Goal: Information Seeking & Learning: Learn about a topic

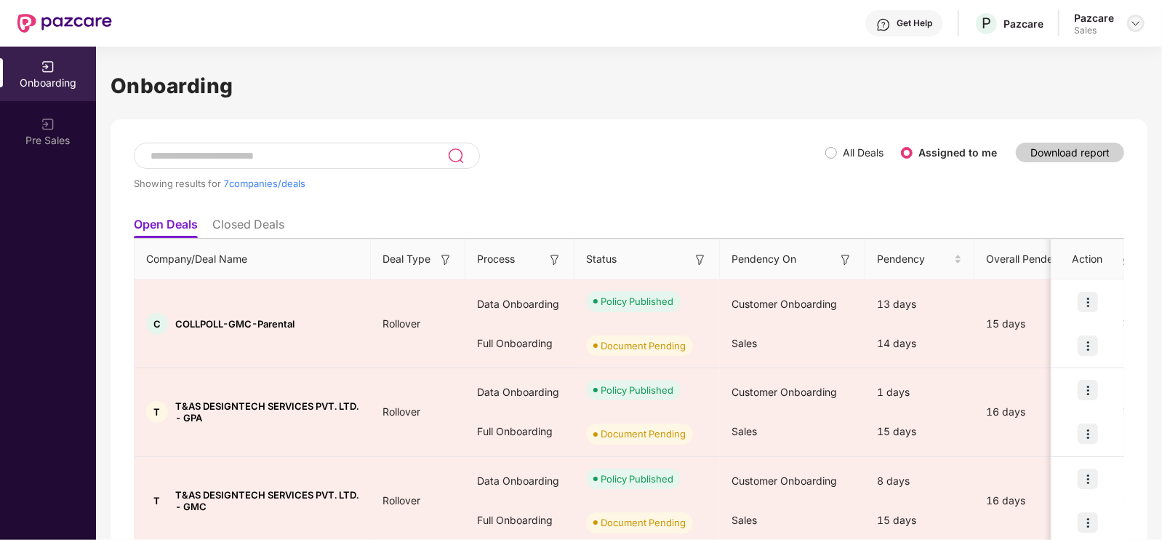
click at [1136, 18] on img at bounding box center [1136, 23] width 12 height 12
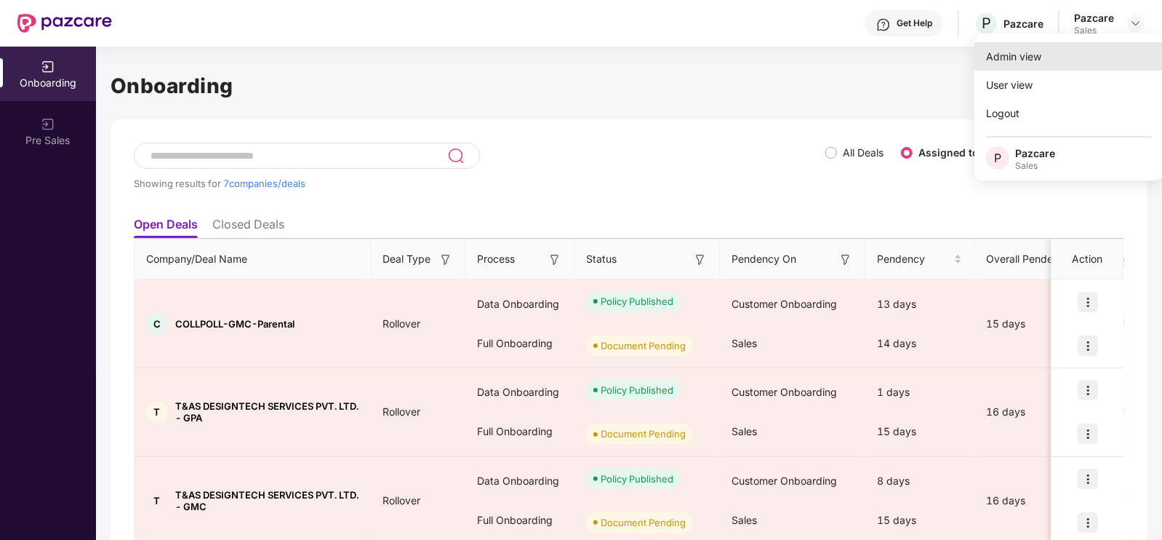
click at [1013, 49] on div "Admin view" at bounding box center [1069, 56] width 189 height 28
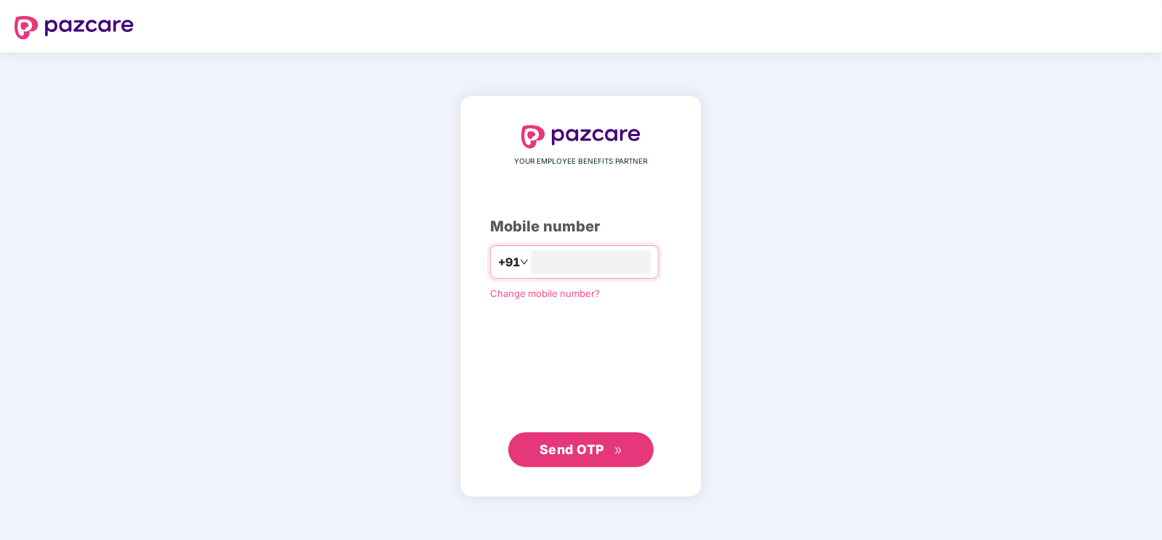
type input "**********"
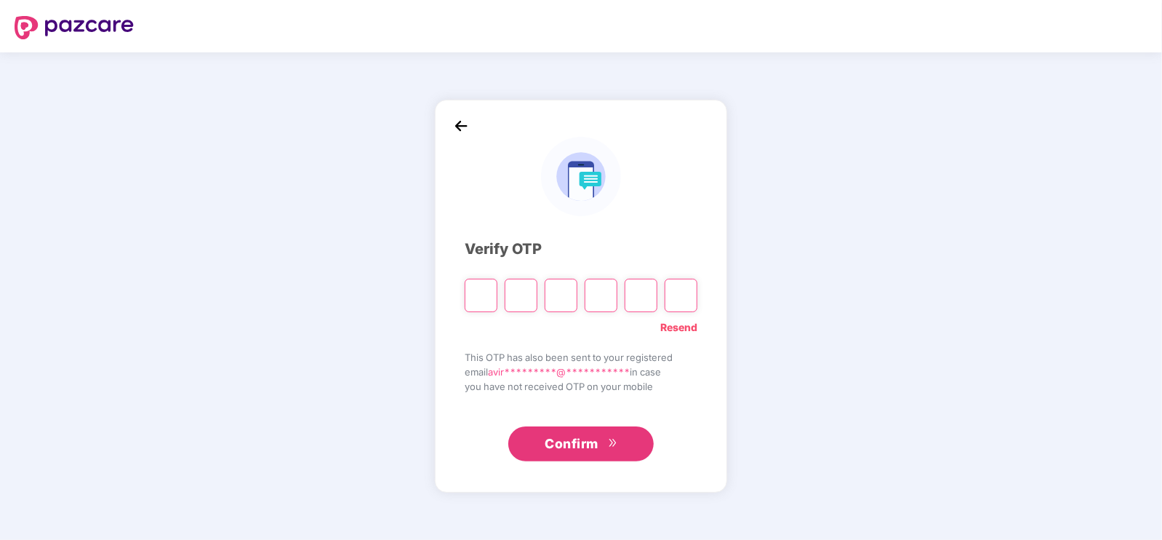
type input "*"
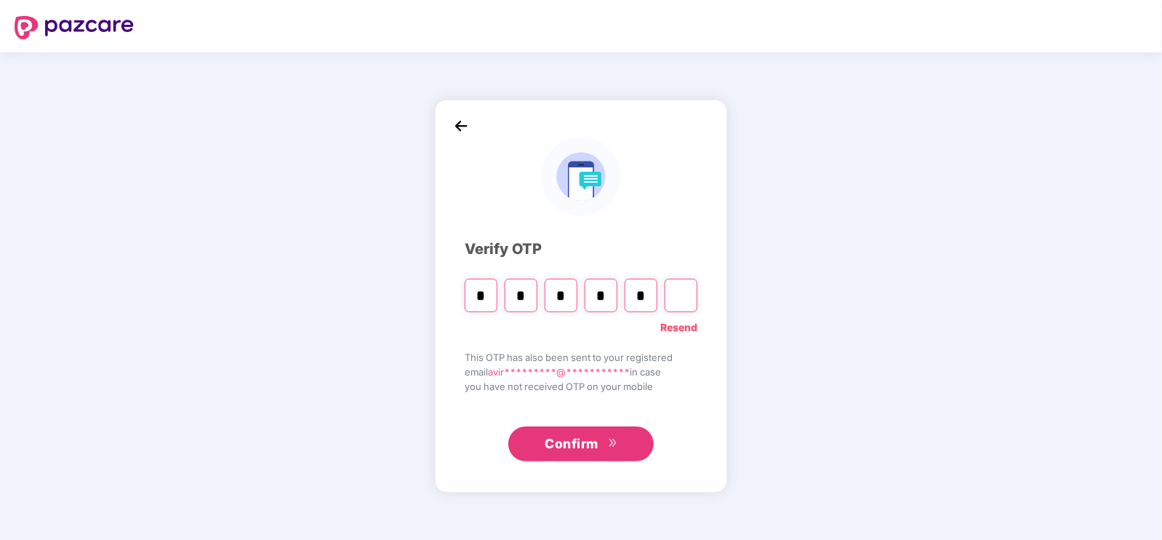
type input "*"
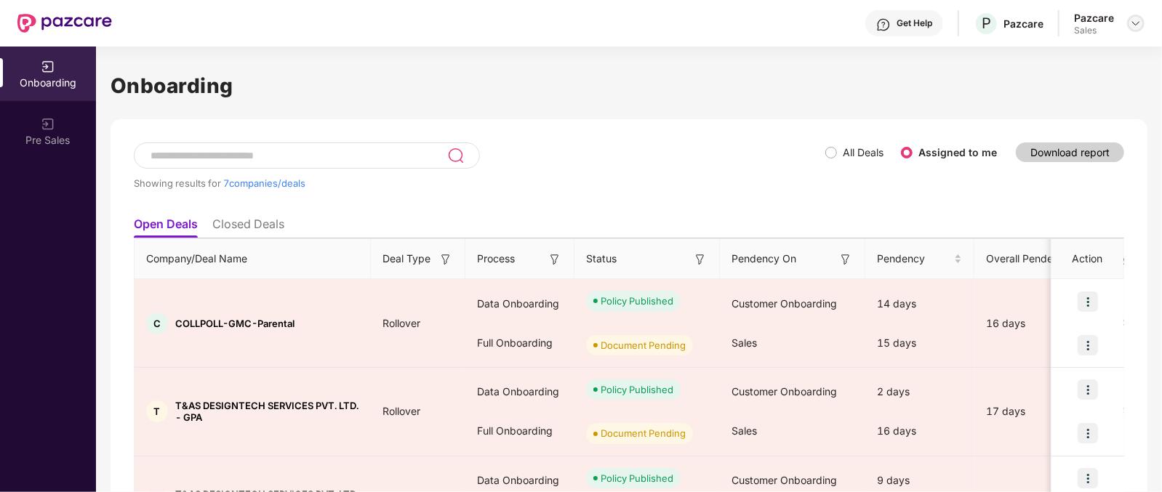
click at [1141, 26] on img at bounding box center [1136, 23] width 12 height 12
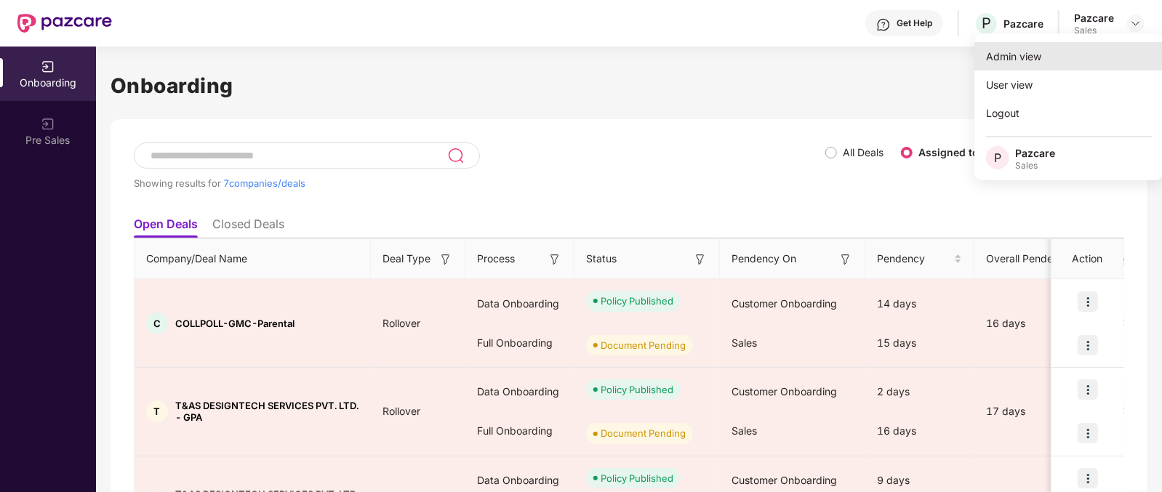
click at [1028, 45] on div "Admin view" at bounding box center [1069, 56] width 189 height 28
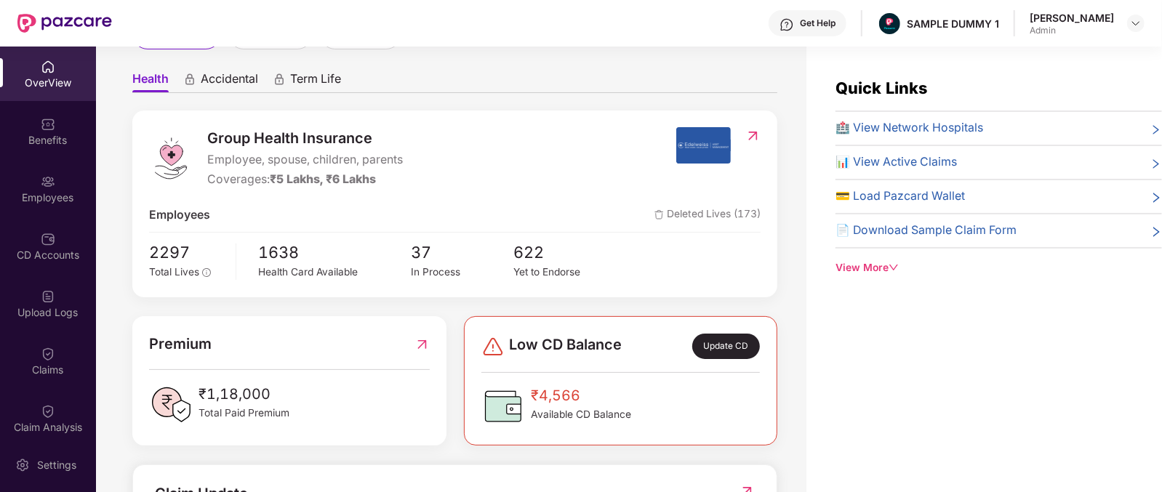
scroll to position [129, 0]
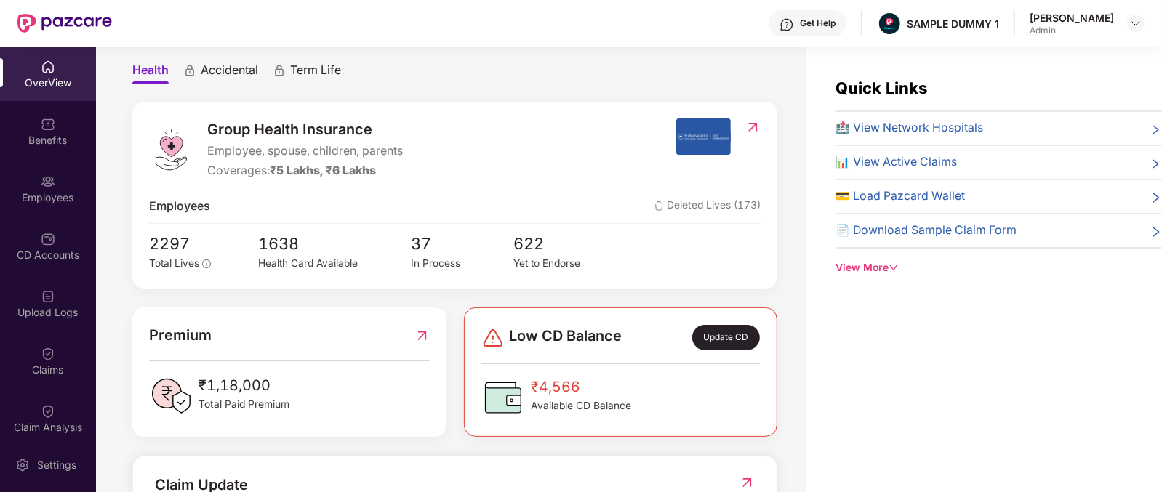
click at [225, 119] on span "Group Health Insurance" at bounding box center [305, 130] width 196 height 23
click at [266, 138] on span "Group Health Insurance" at bounding box center [305, 130] width 196 height 23
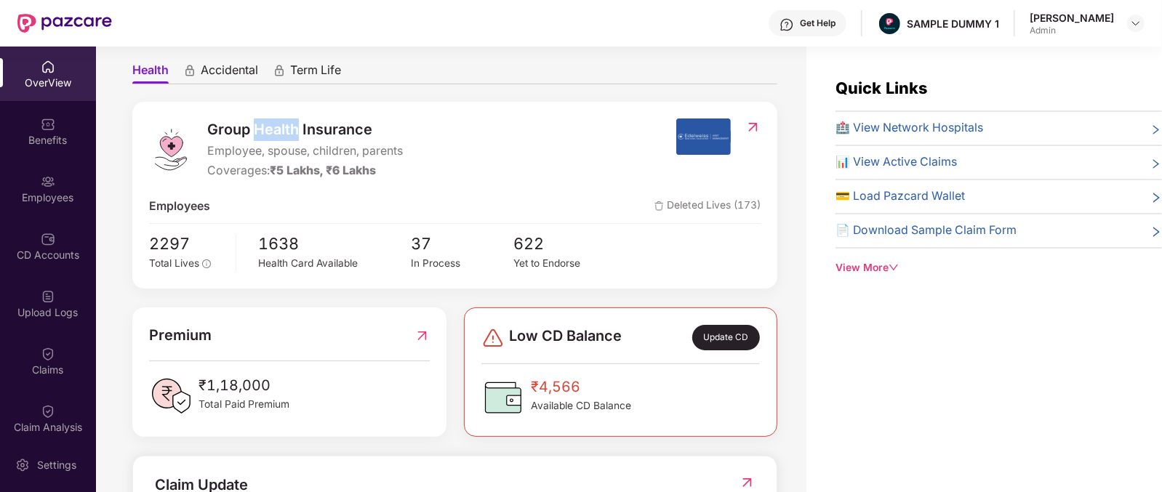
click at [266, 138] on span "Group Health Insurance" at bounding box center [305, 130] width 196 height 23
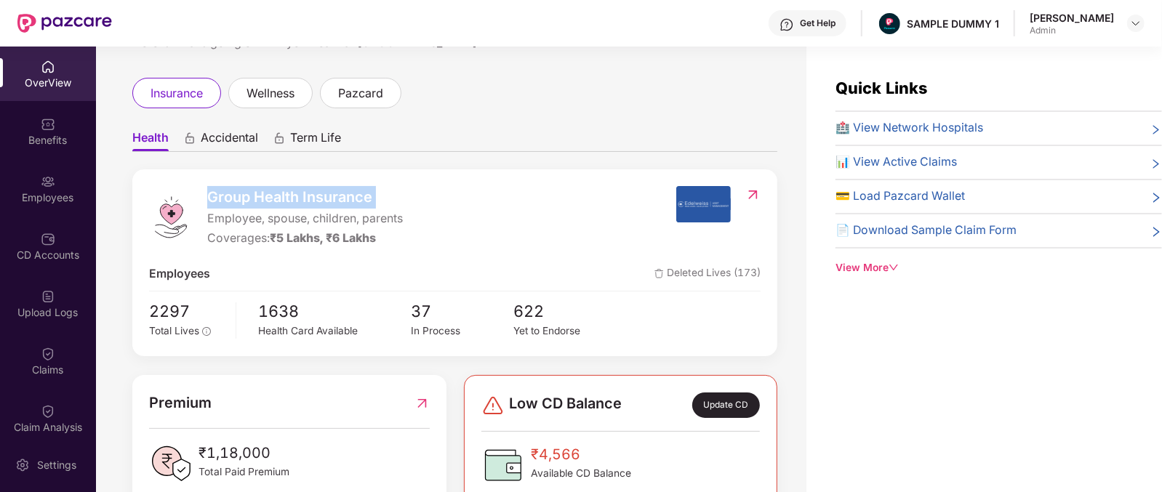
scroll to position [60, 0]
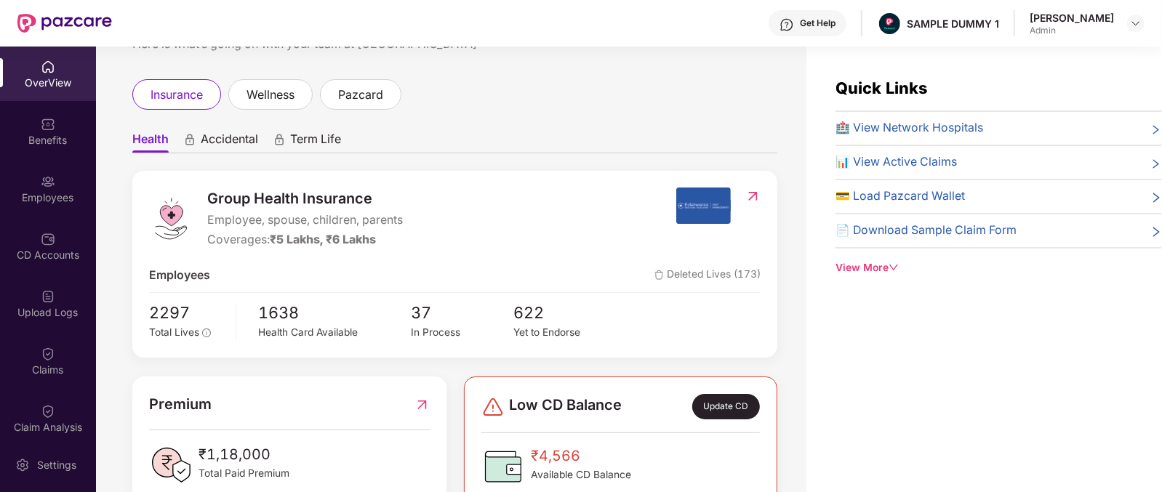
click at [229, 144] on span "Accidental" at bounding box center [229, 142] width 57 height 21
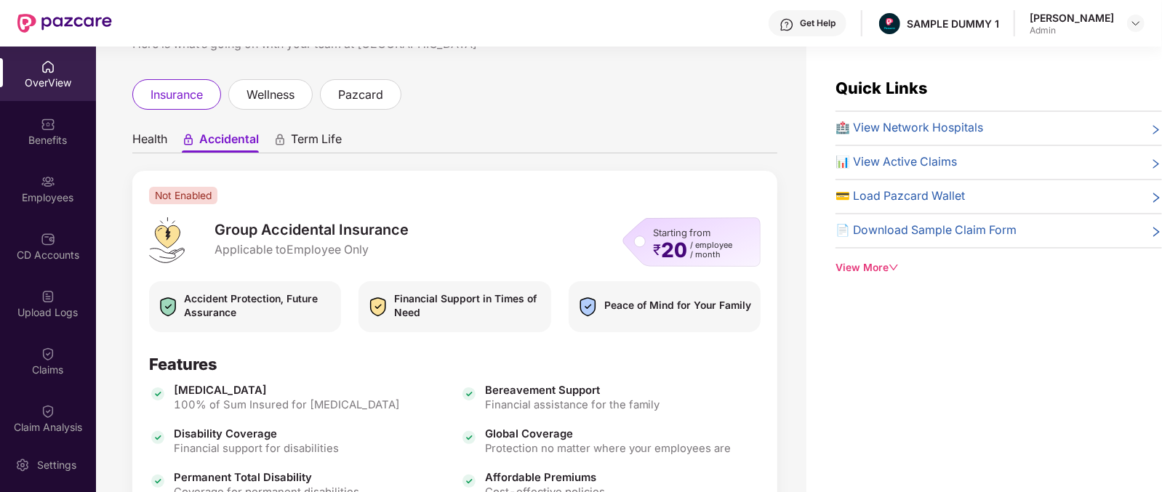
click at [331, 143] on span "Term Life" at bounding box center [316, 142] width 51 height 21
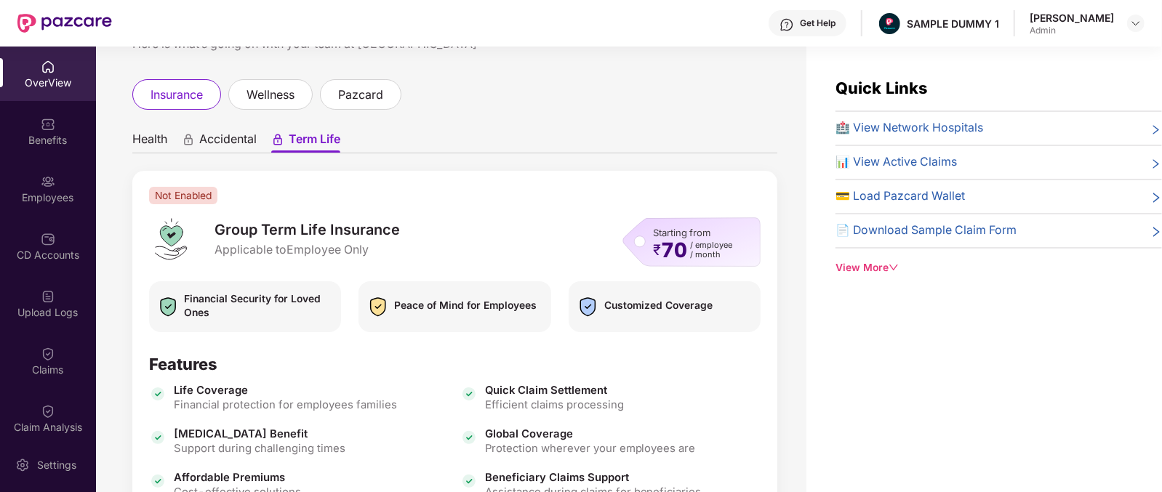
click at [145, 143] on span "Health" at bounding box center [149, 142] width 35 height 21
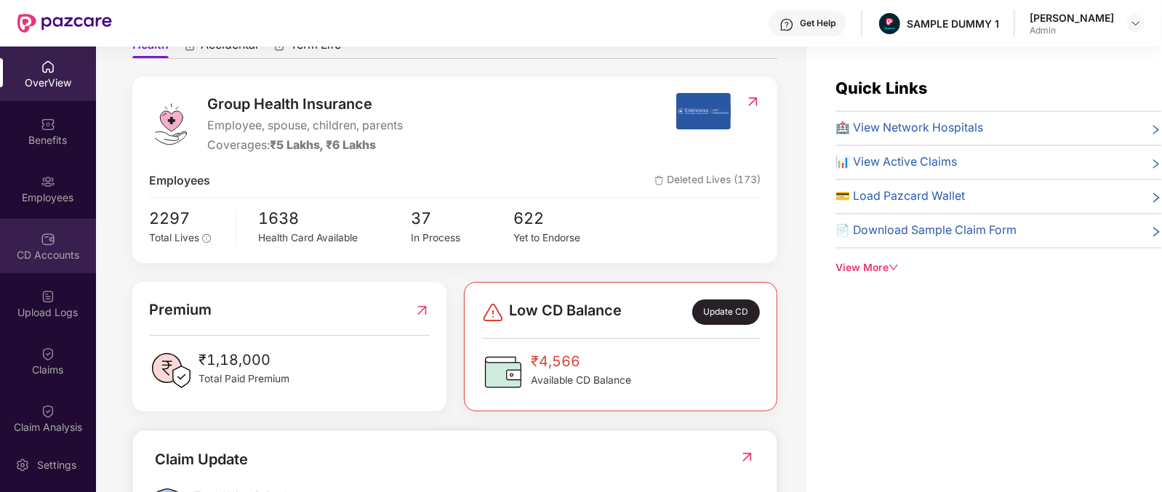
scroll to position [156, 0]
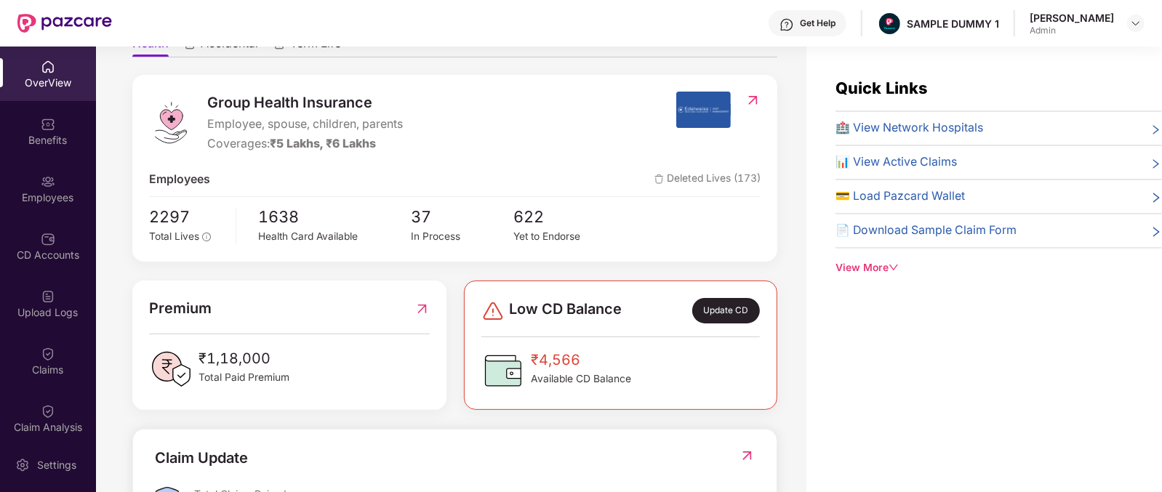
click at [145, 212] on div "Group Health Insurance Employee, spouse, children, parents Coverages: ₹5 Lakhs,…" at bounding box center [454, 168] width 645 height 187
drag, startPoint x: 326, startPoint y: 217, endPoint x: 534, endPoint y: 232, distance: 208.6
click at [534, 232] on div "2297 Total Lives 1638 Health Card Available 37 In Process 622 Yet to Endorse" at bounding box center [455, 224] width 612 height 41
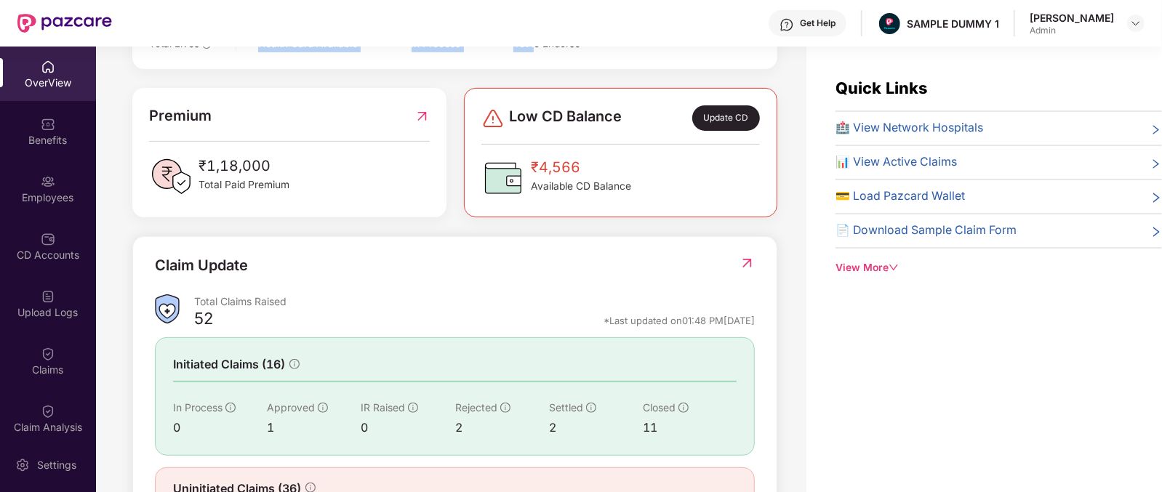
scroll to position [409, 0]
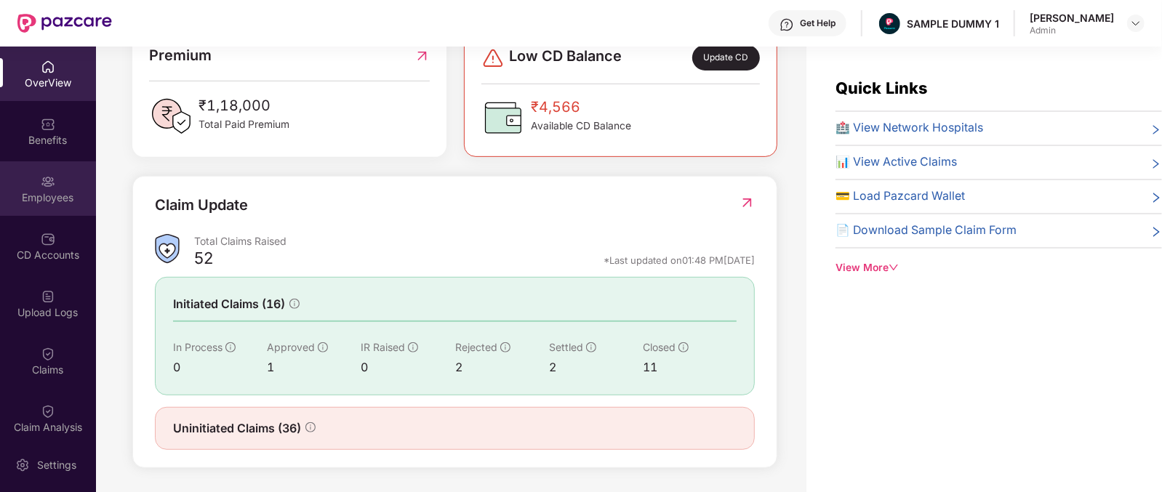
click at [50, 179] on img at bounding box center [48, 182] width 15 height 15
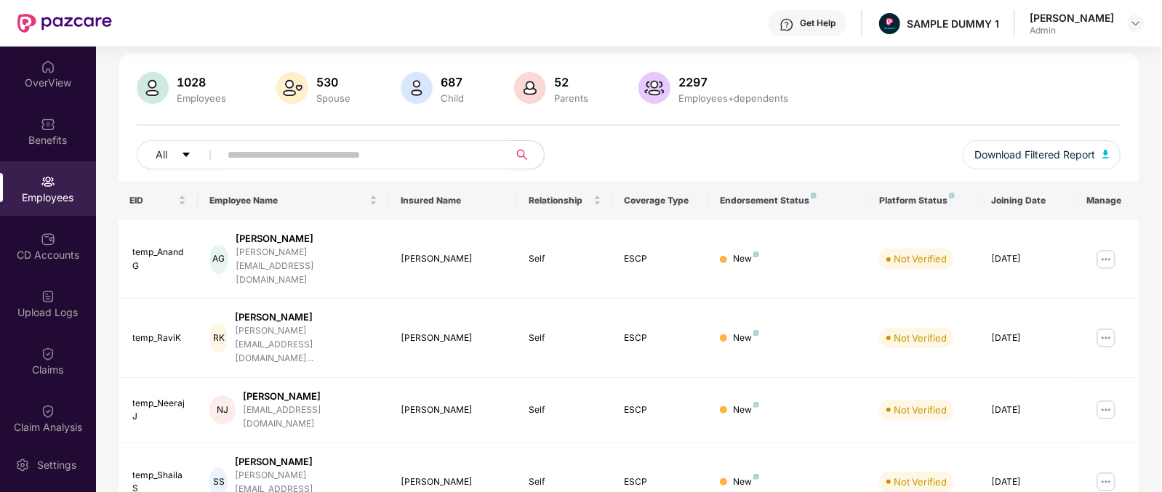
scroll to position [0, 0]
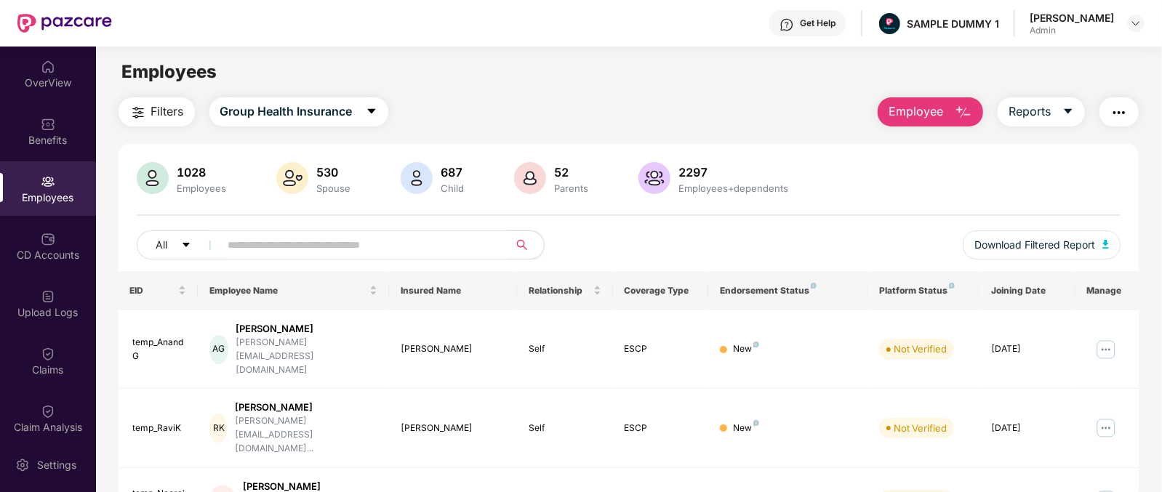
click at [970, 105] on img "button" at bounding box center [963, 112] width 17 height 17
click at [798, 124] on div "Filters Group Health Insurance Employee Reports" at bounding box center [629, 111] width 1021 height 29
click at [833, 24] on div "Get Help" at bounding box center [818, 23] width 36 height 12
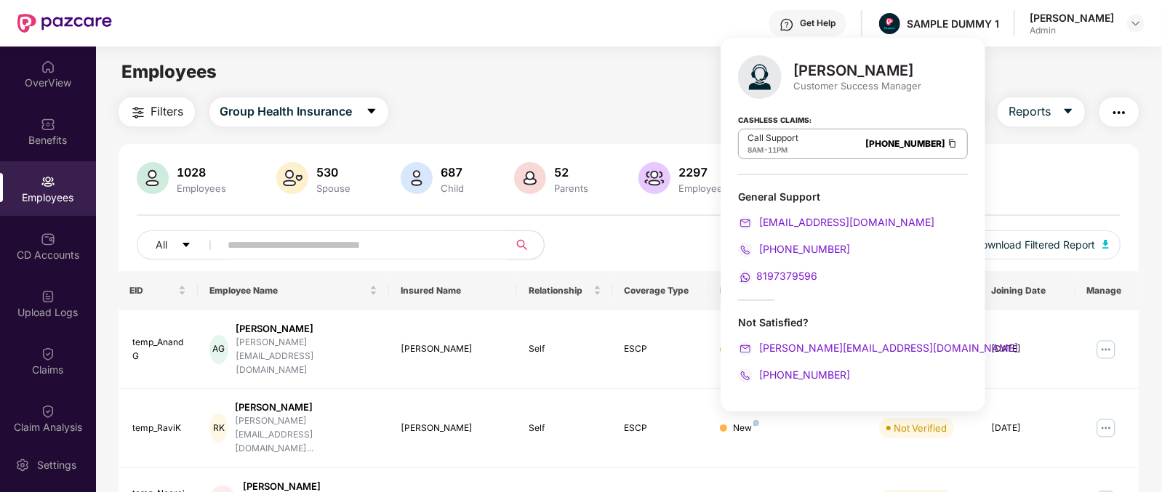
click at [827, 73] on div "[PERSON_NAME]" at bounding box center [858, 70] width 128 height 17
click at [815, 83] on div "Customer Success Manager" at bounding box center [858, 85] width 128 height 13
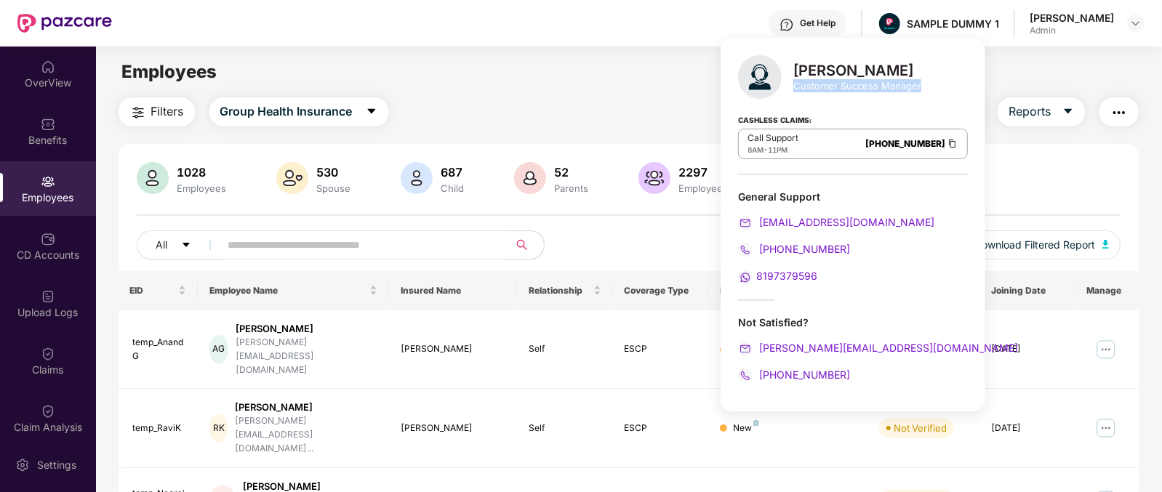
click at [815, 83] on div "Customer Success Manager" at bounding box center [858, 85] width 128 height 13
click at [493, 81] on div "Employees" at bounding box center [629, 72] width 1066 height 28
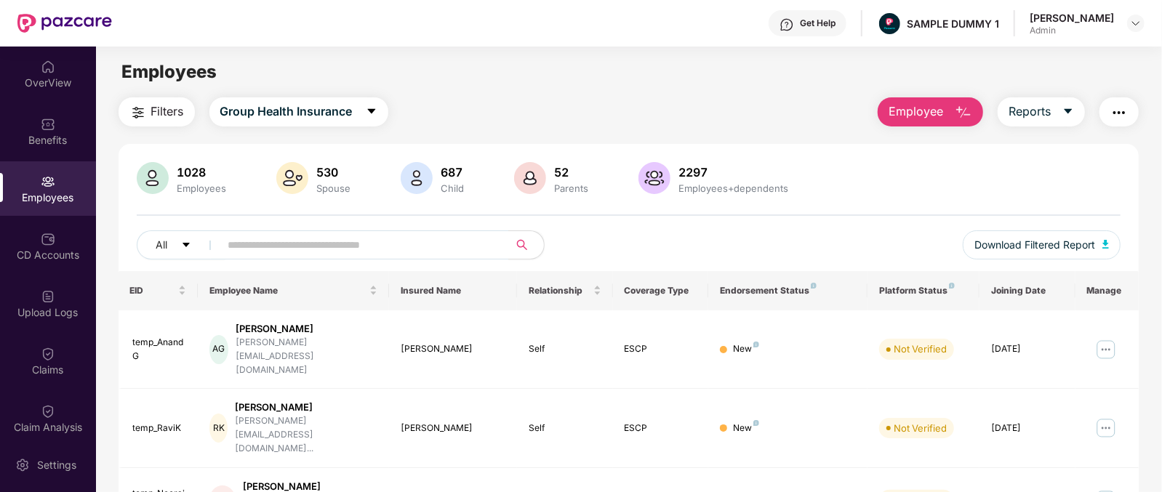
click at [932, 115] on span "Employee" at bounding box center [916, 112] width 55 height 18
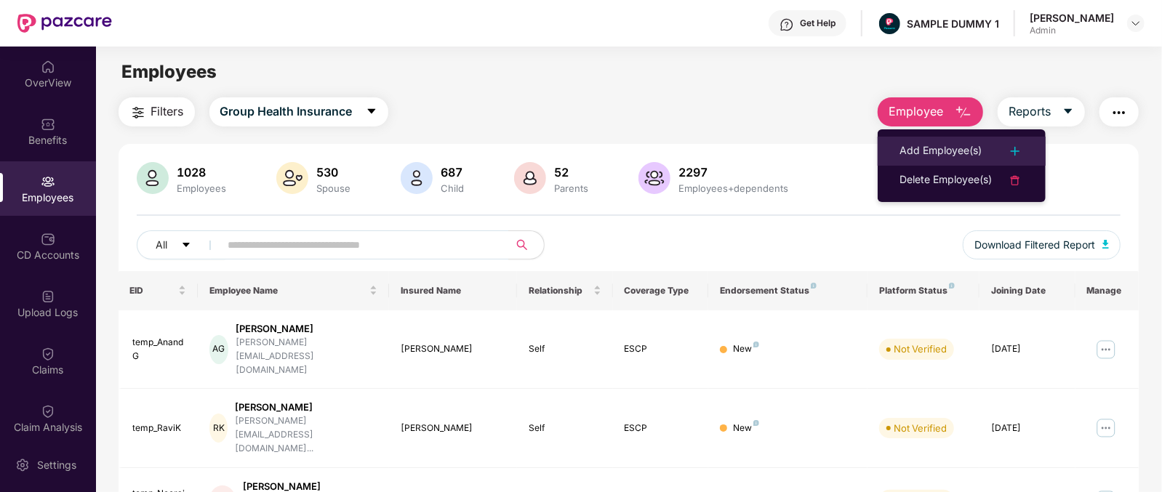
click at [954, 148] on div "Add Employee(s)" at bounding box center [941, 151] width 82 height 17
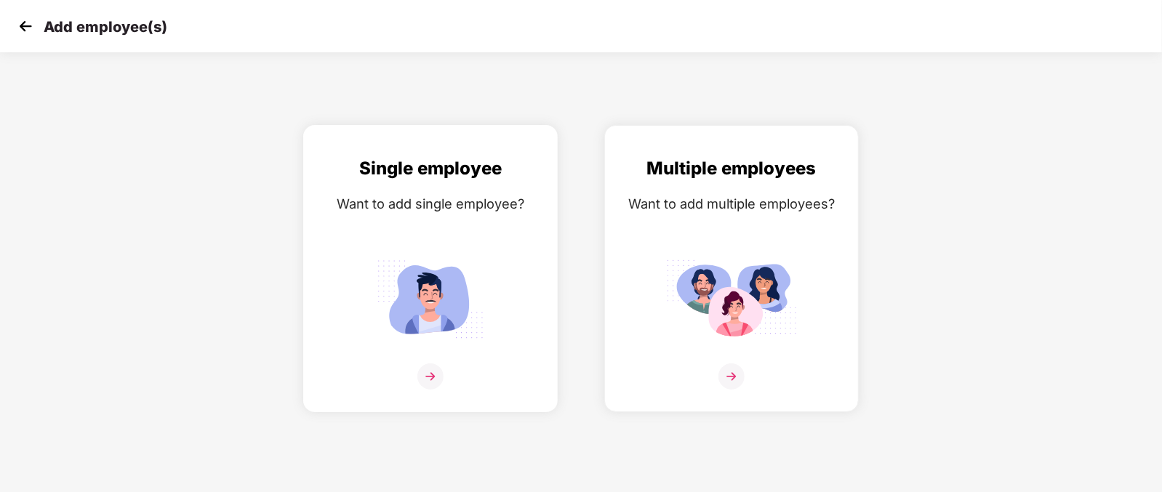
click at [431, 390] on img at bounding box center [431, 377] width 26 height 26
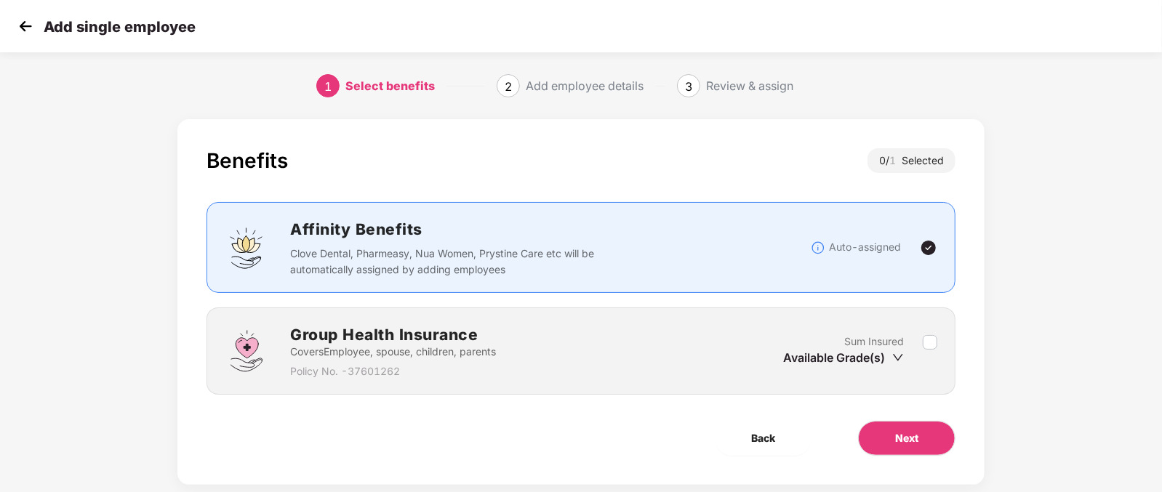
scroll to position [29, 0]
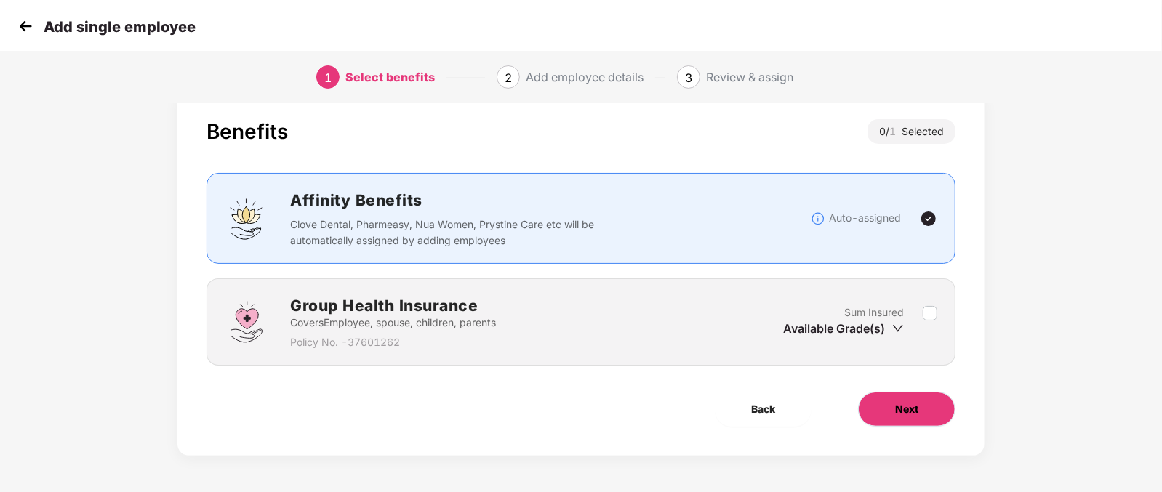
click at [917, 407] on span "Next" at bounding box center [906, 410] width 23 height 16
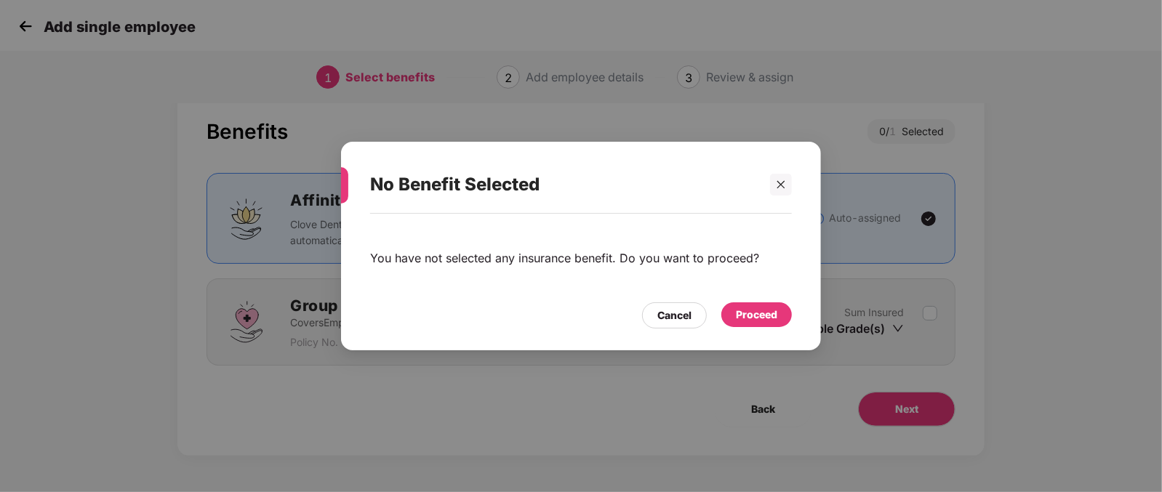
click at [754, 313] on div "Proceed" at bounding box center [756, 315] width 41 height 16
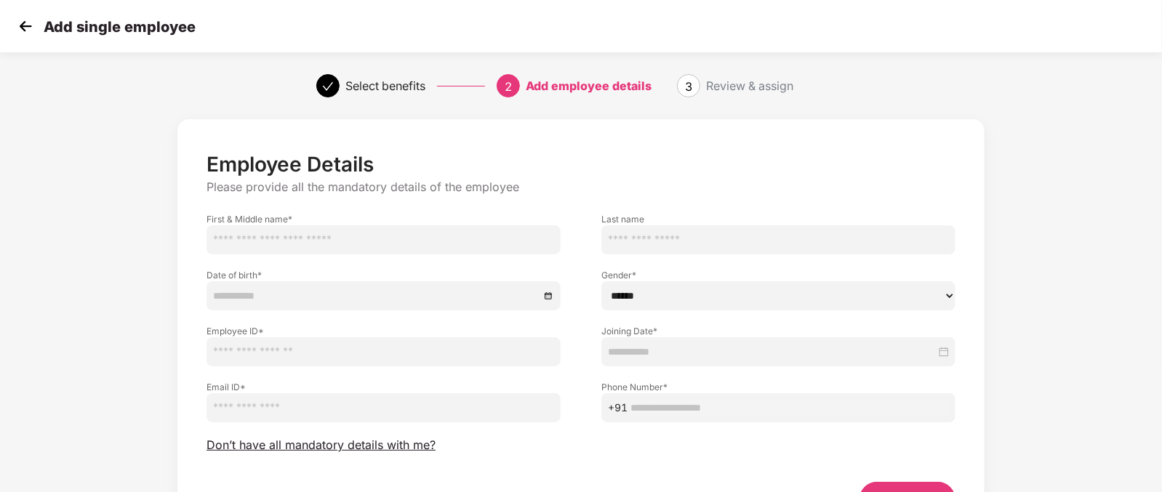
scroll to position [90, 0]
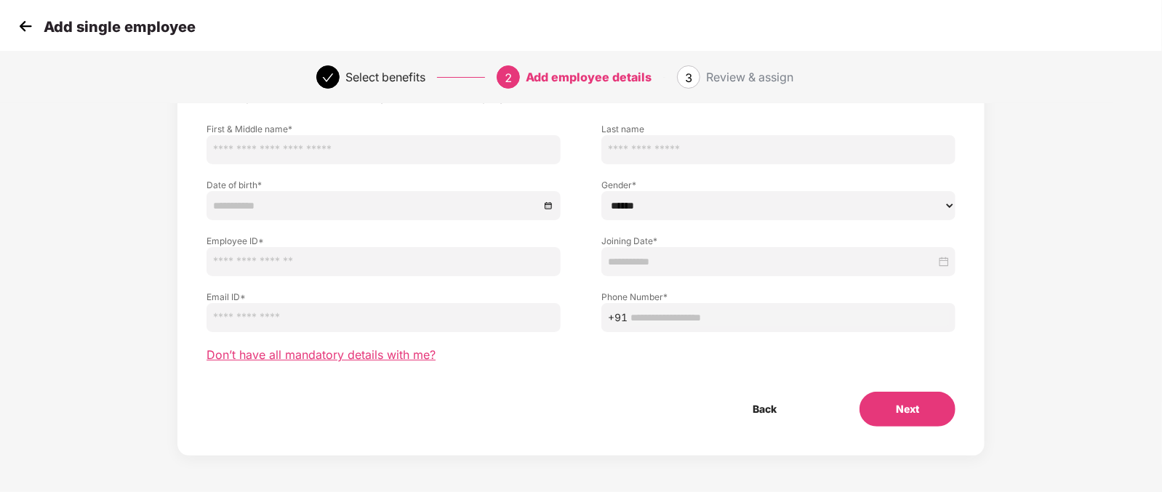
click at [300, 353] on span "Don’t have all mandatory details with me?" at bounding box center [321, 355] width 229 height 15
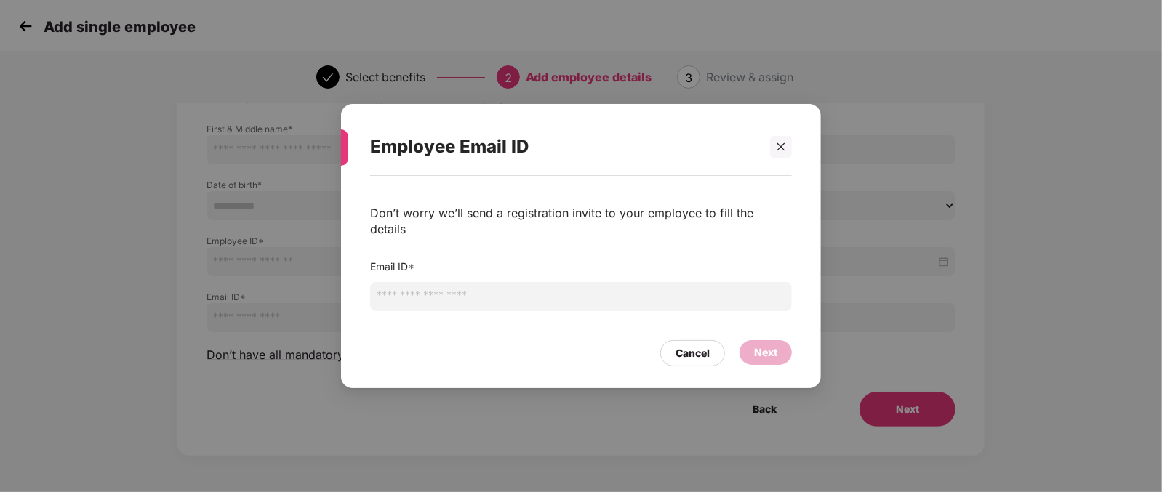
click at [446, 297] on input "email" at bounding box center [581, 296] width 422 height 29
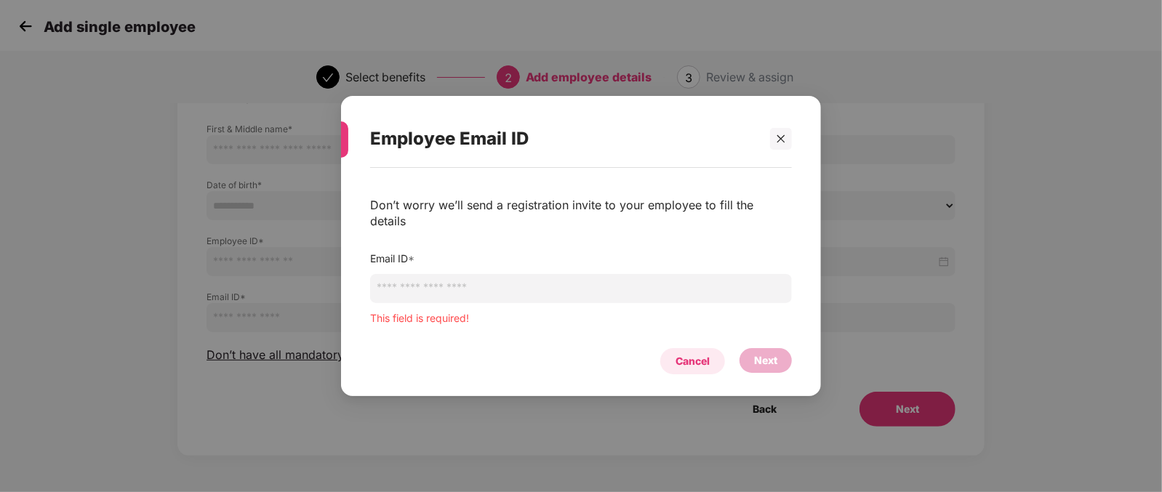
click at [668, 348] on div "Cancel" at bounding box center [693, 361] width 65 height 26
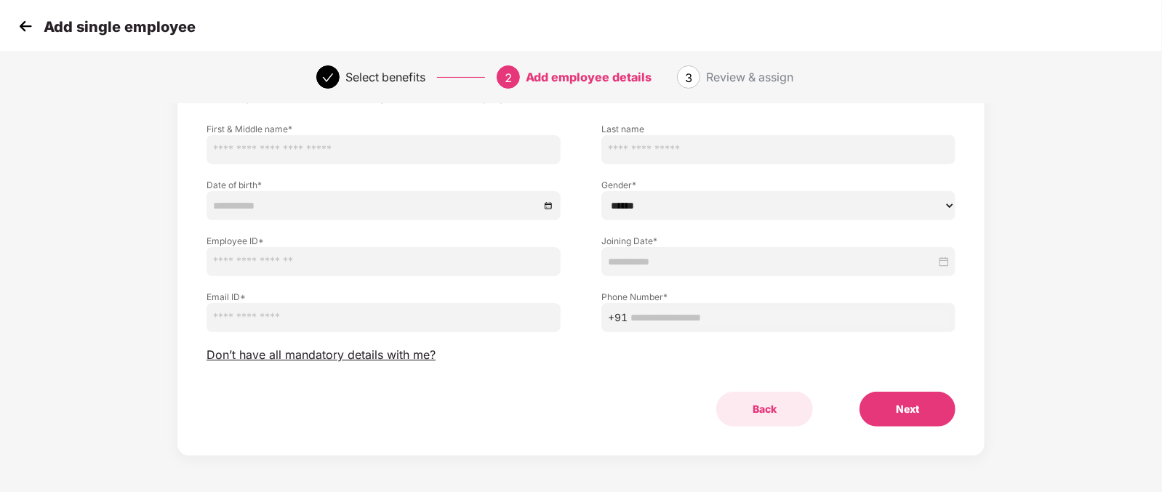
click at [771, 410] on button "Back" at bounding box center [765, 409] width 97 height 35
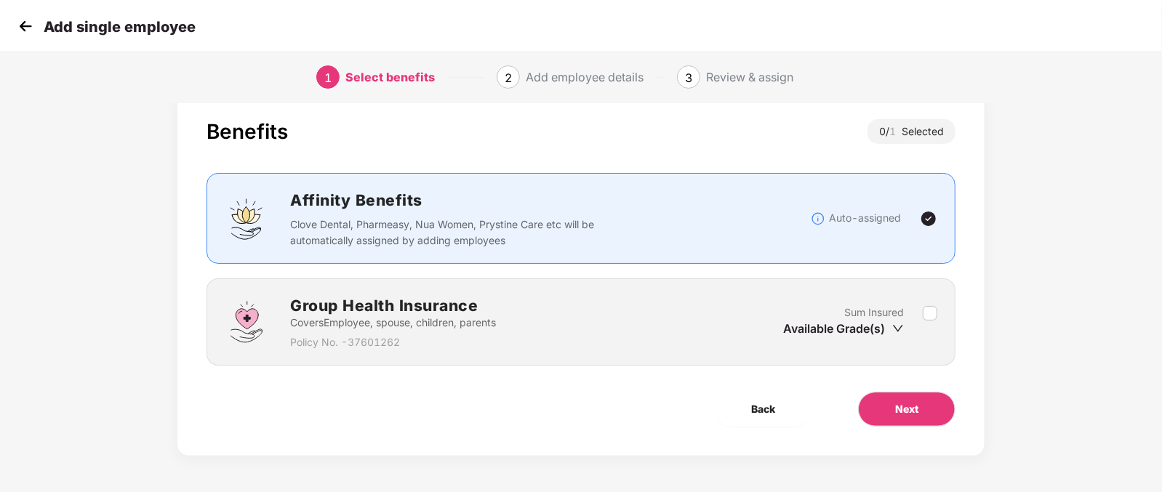
scroll to position [29, 0]
click at [753, 409] on span "Back" at bounding box center [763, 410] width 24 height 16
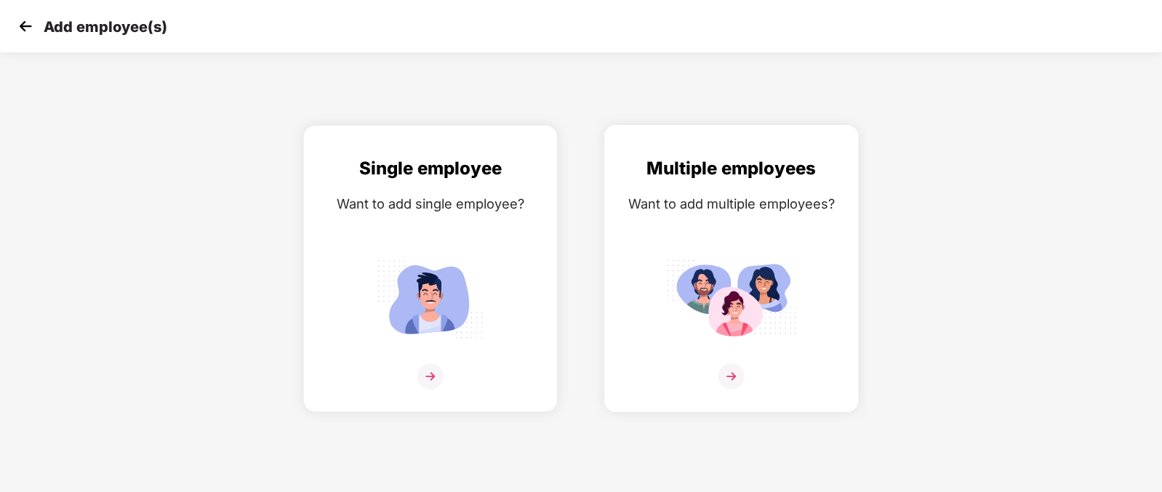
click at [730, 408] on div at bounding box center [732, 386] width 224 height 44
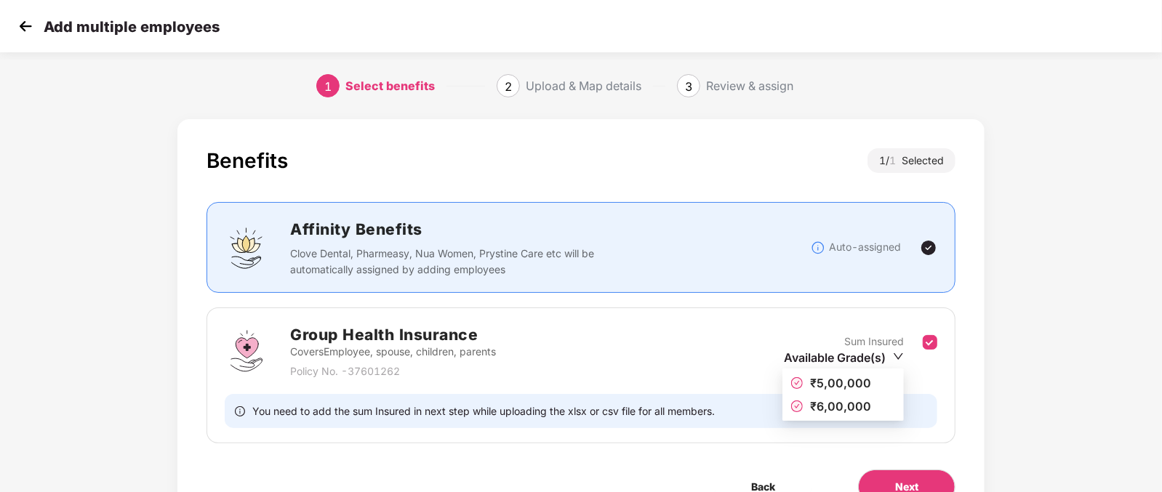
scroll to position [77, 0]
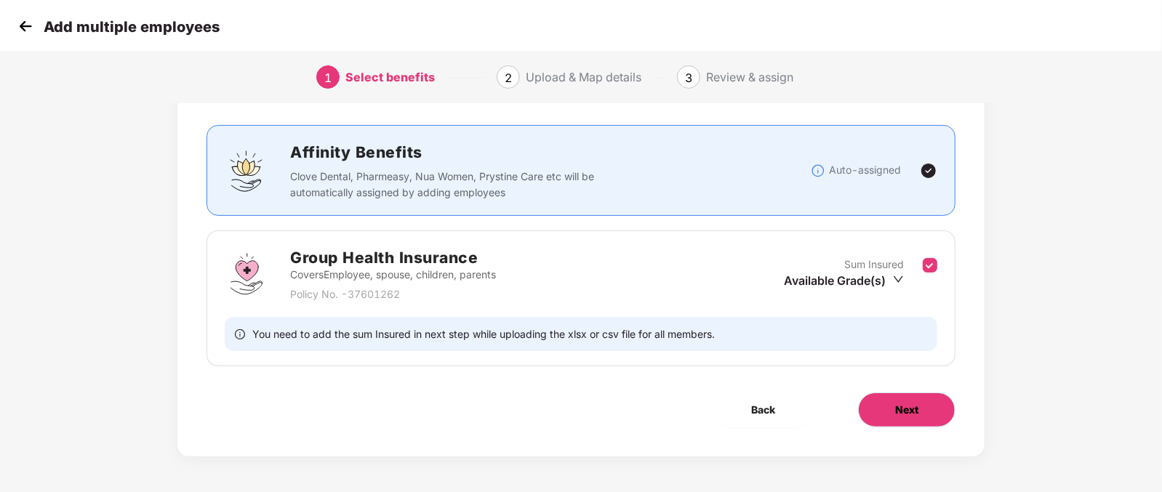
click at [906, 395] on button "Next" at bounding box center [906, 410] width 97 height 35
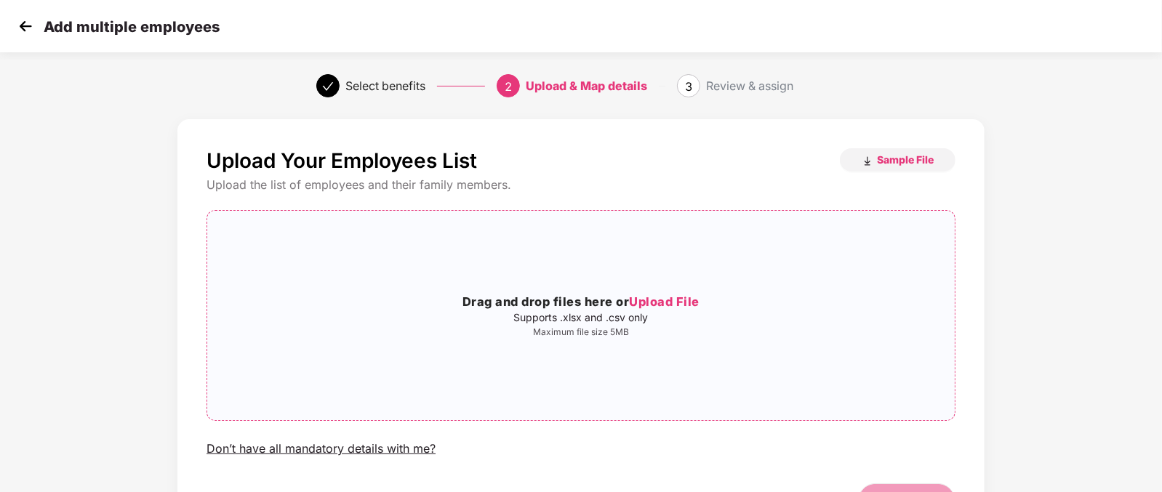
scroll to position [92, 0]
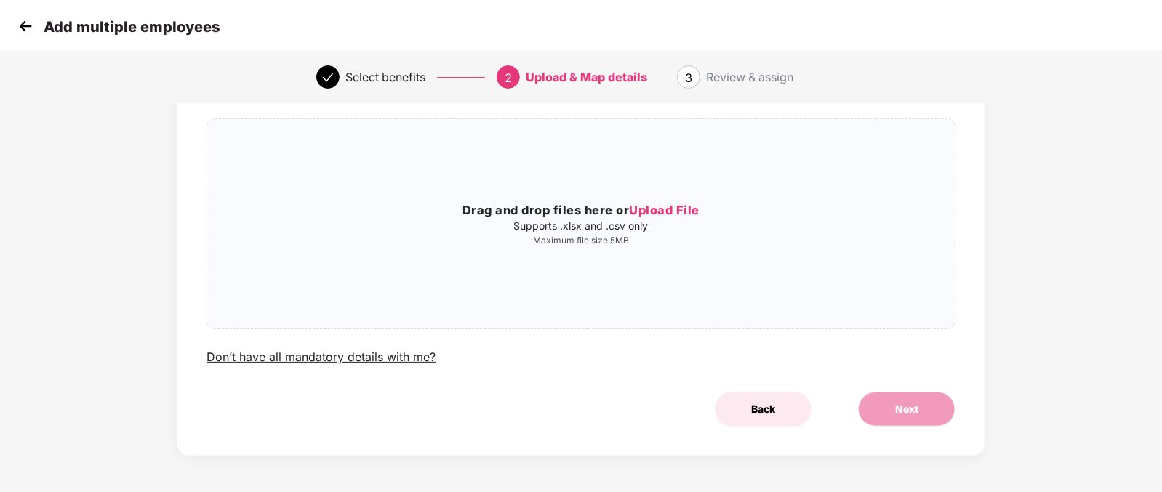
click at [760, 396] on button "Back" at bounding box center [763, 409] width 97 height 35
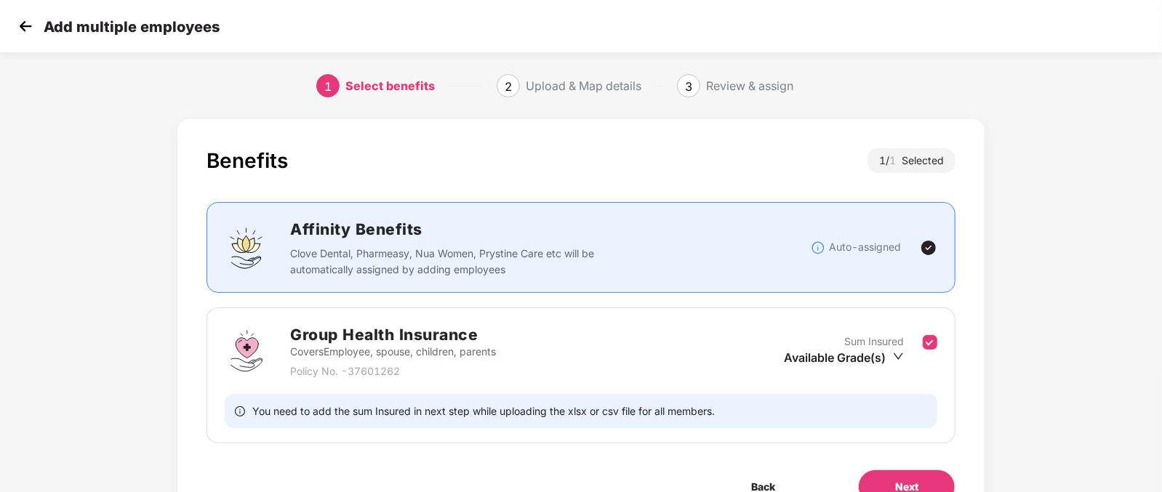
scroll to position [77, 0]
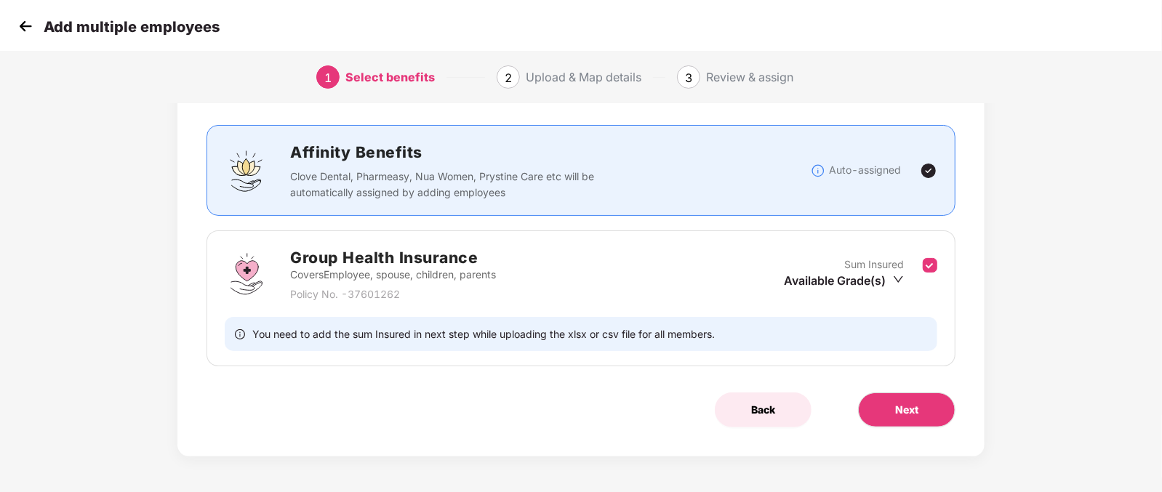
click at [771, 413] on span "Back" at bounding box center [763, 410] width 24 height 16
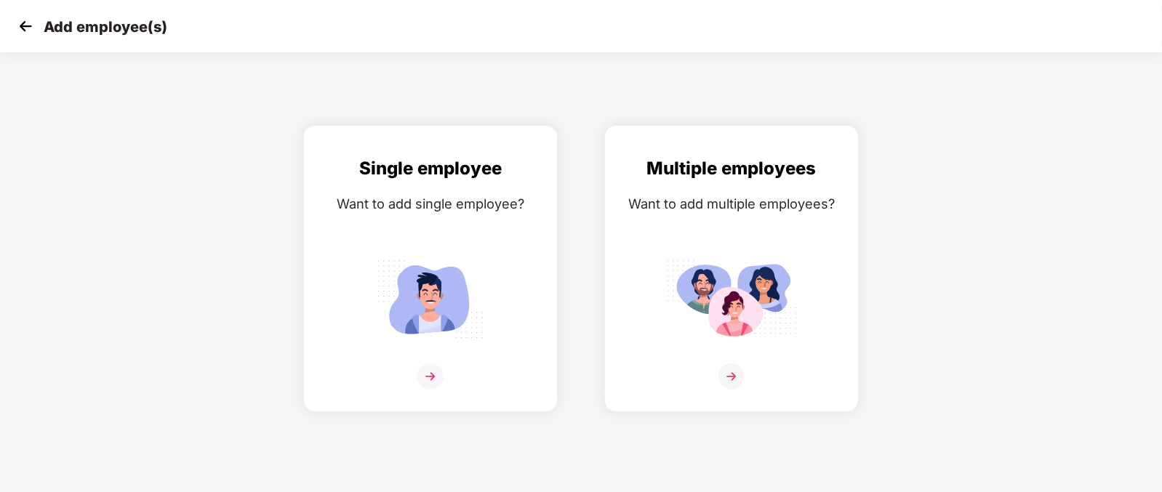
click at [17, 23] on img at bounding box center [26, 26] width 22 height 22
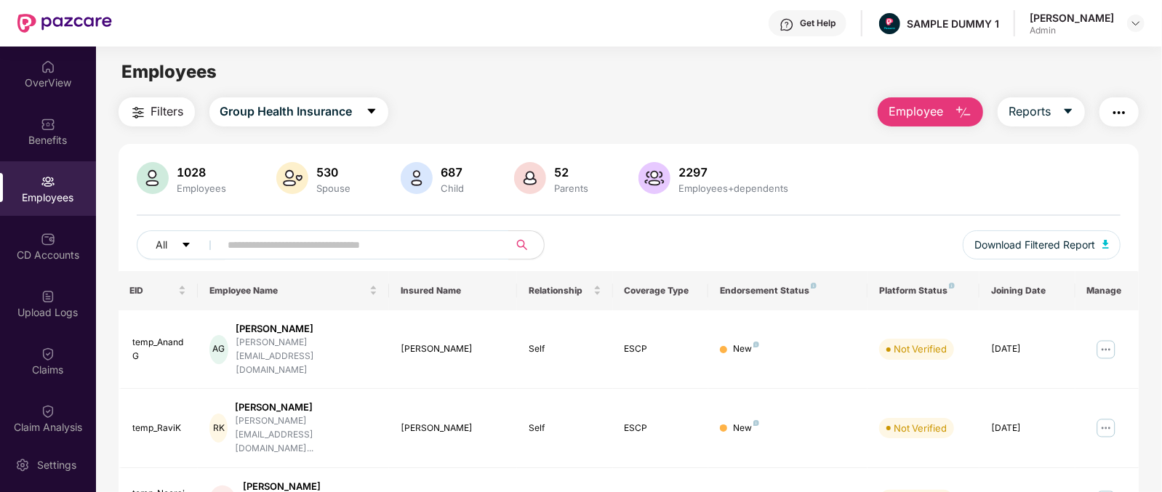
click at [975, 117] on button "Employee" at bounding box center [930, 111] width 105 height 29
click at [741, 89] on main "Employees Filters Group Health Insurance Employee Reports 1028 Employees 530 Sp…" at bounding box center [629, 293] width 1066 height 492
click at [1058, 116] on button "Reports" at bounding box center [1041, 111] width 87 height 29
click at [734, 97] on div "Filters Group Health Insurance Employee Reports" at bounding box center [629, 111] width 1021 height 29
click at [1129, 108] on button "button" at bounding box center [1119, 111] width 39 height 29
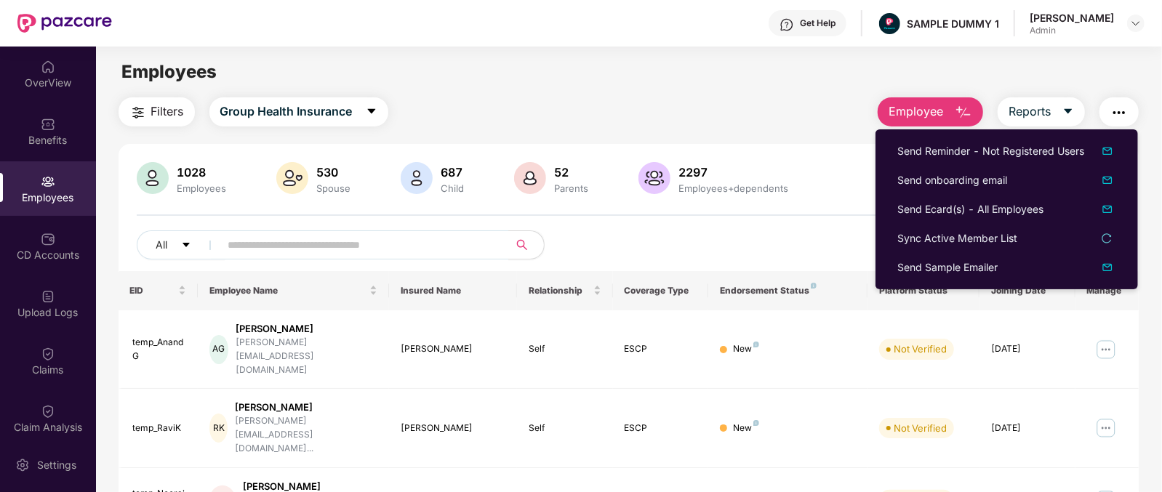
click at [682, 57] on main "Employees Filters Group Health Insurance Employee Reports 1028 Employees 530 Sp…" at bounding box center [629, 293] width 1066 height 492
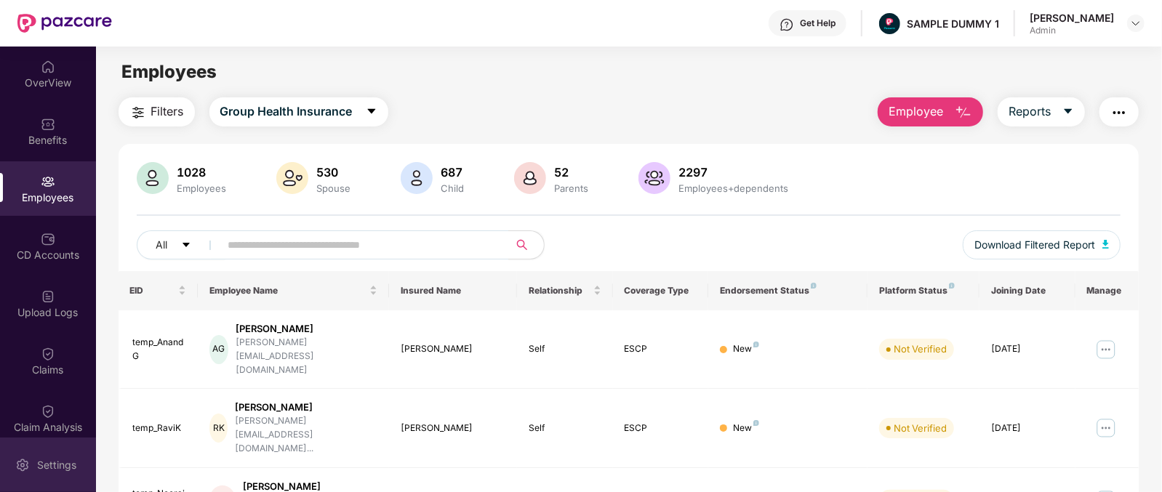
click at [30, 457] on div "Settings" at bounding box center [48, 465] width 96 height 55
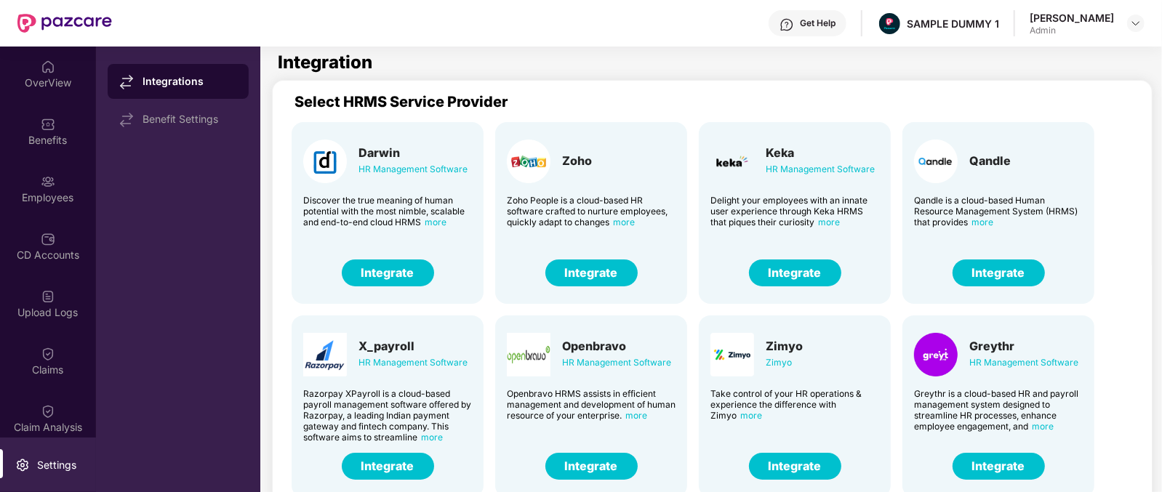
click at [378, 146] on div "Darwin" at bounding box center [413, 152] width 109 height 15
click at [399, 267] on button "Integrate" at bounding box center [388, 273] width 92 height 27
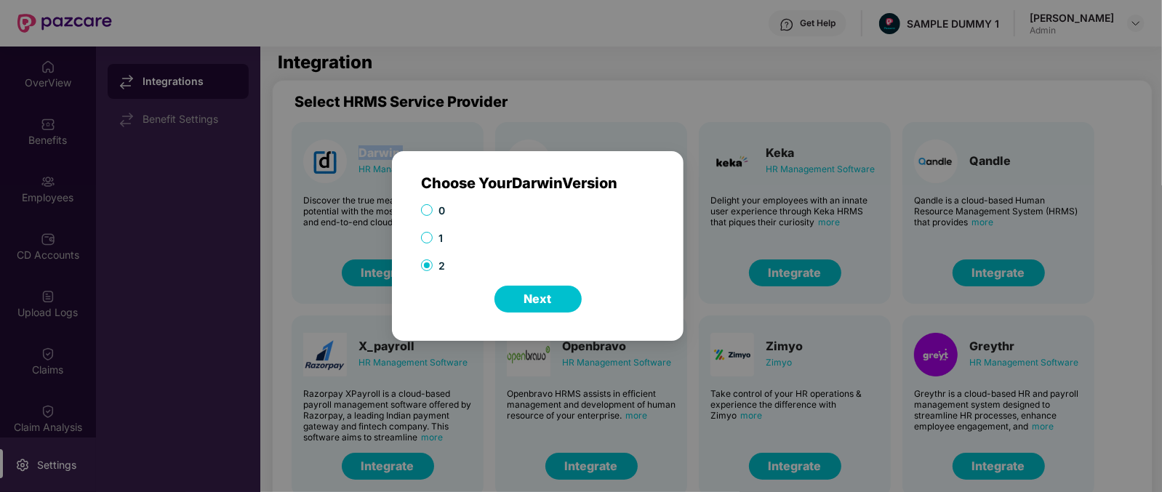
click at [534, 290] on button "Next" at bounding box center [538, 299] width 87 height 27
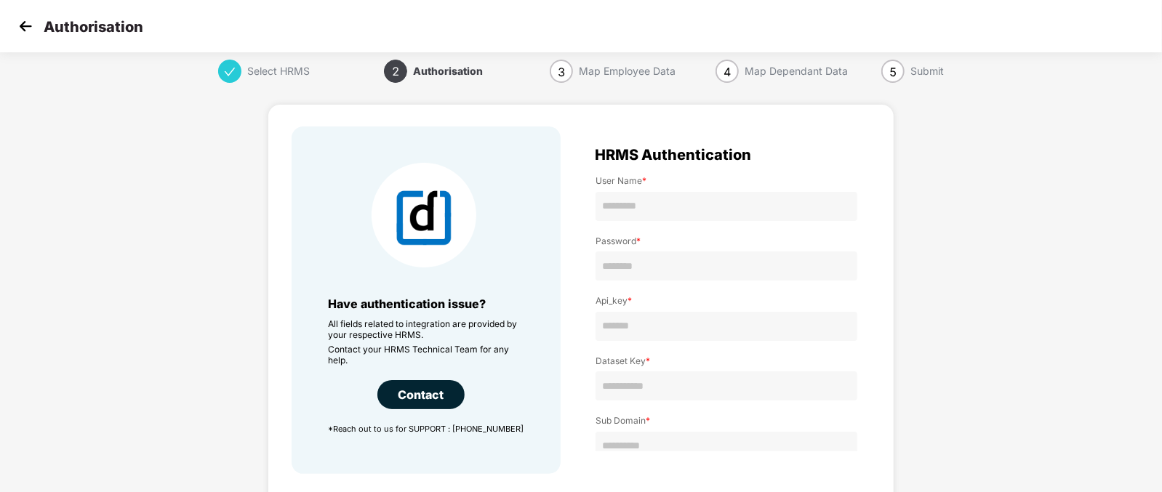
scroll to position [52, 0]
click at [29, 20] on img at bounding box center [26, 26] width 22 height 22
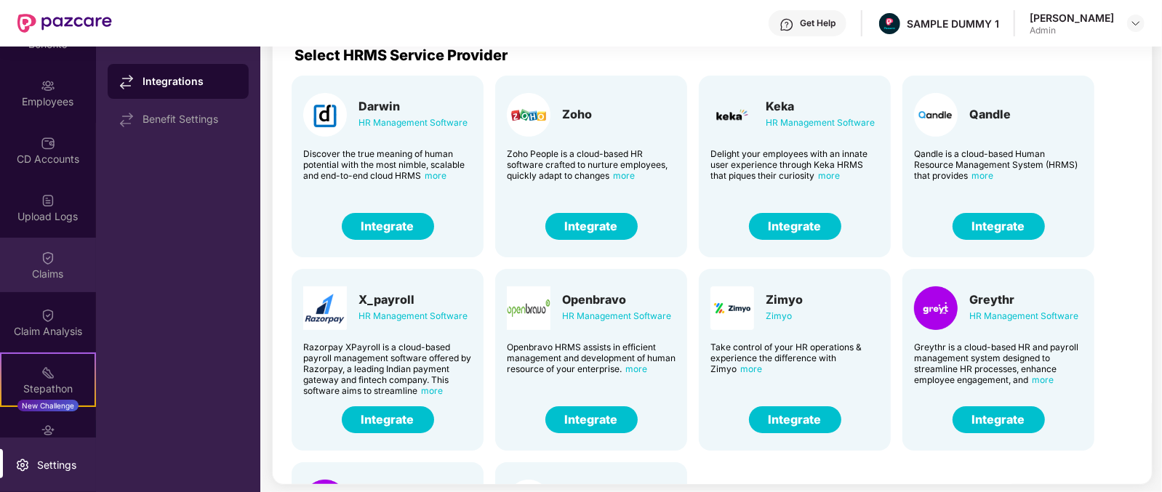
scroll to position [97, 0]
click at [47, 252] on img at bounding box center [48, 257] width 15 height 15
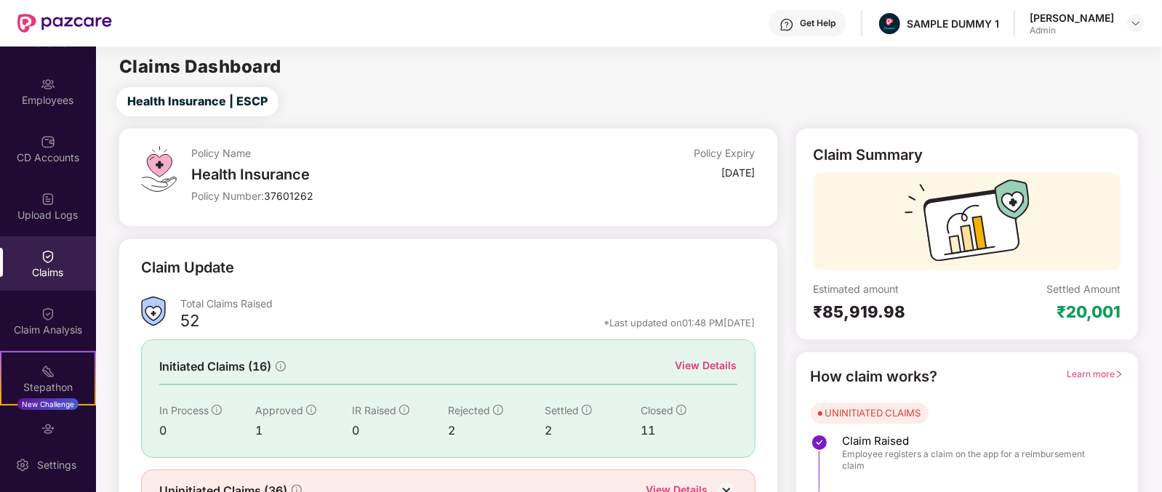
scroll to position [76, 0]
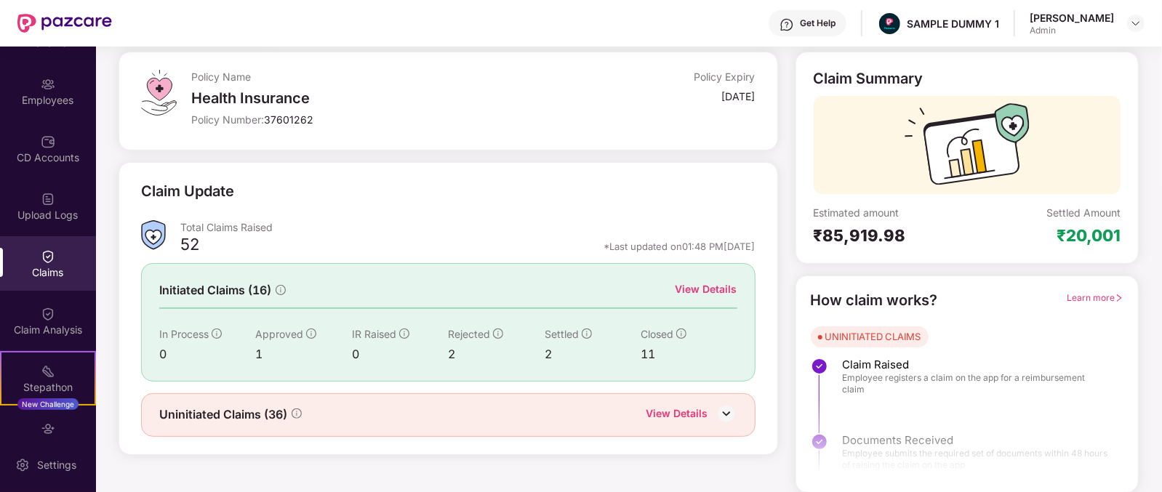
click at [716, 287] on div "View Details" at bounding box center [707, 290] width 62 height 16
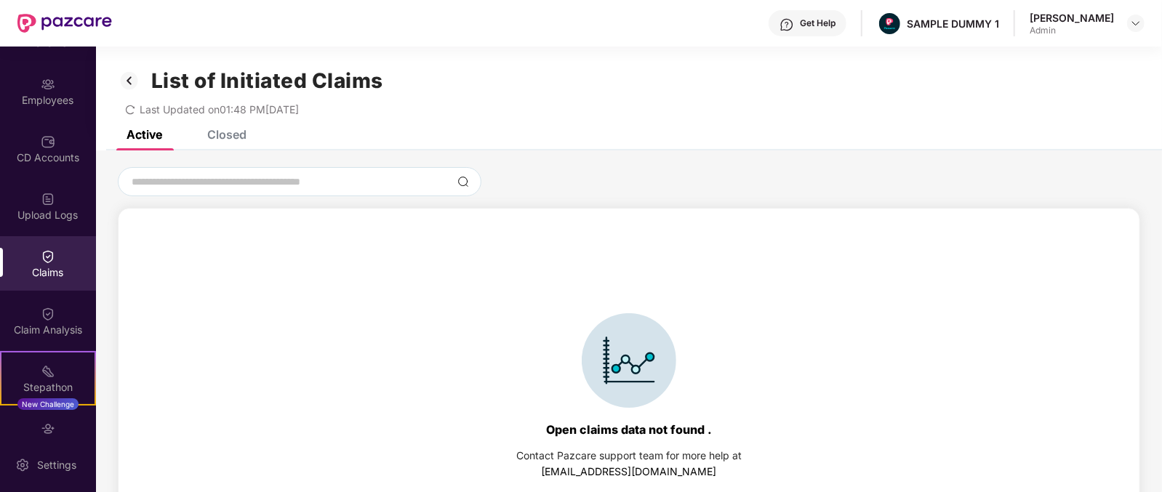
scroll to position [62, 0]
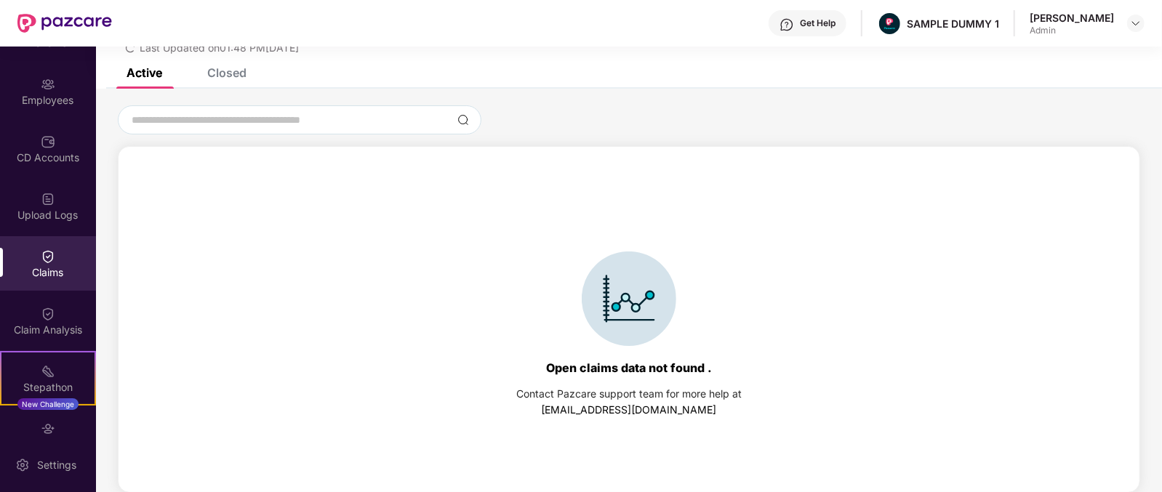
click at [232, 81] on div "Closed" at bounding box center [215, 73] width 61 height 32
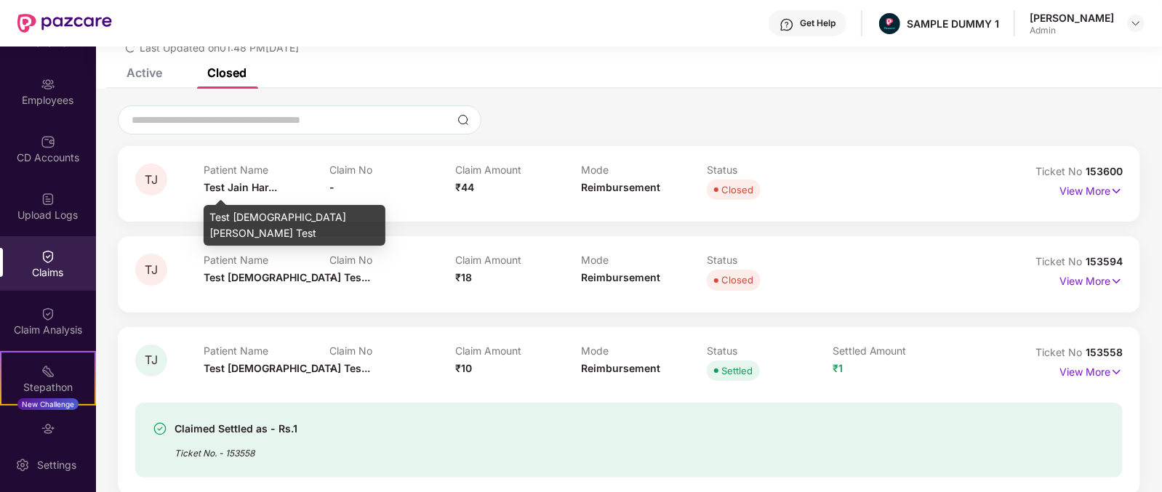
click at [218, 182] on span "Test Jain Har..." at bounding box center [240, 187] width 73 height 12
click at [218, 185] on span "Test Jain Har..." at bounding box center [240, 187] width 73 height 12
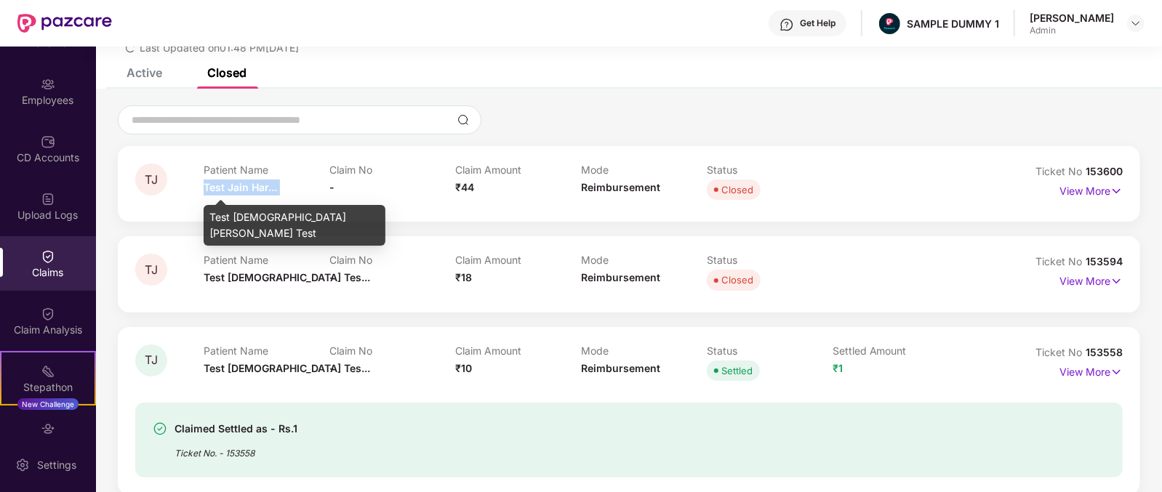
click at [218, 185] on span "Test Jain Har..." at bounding box center [240, 187] width 73 height 12
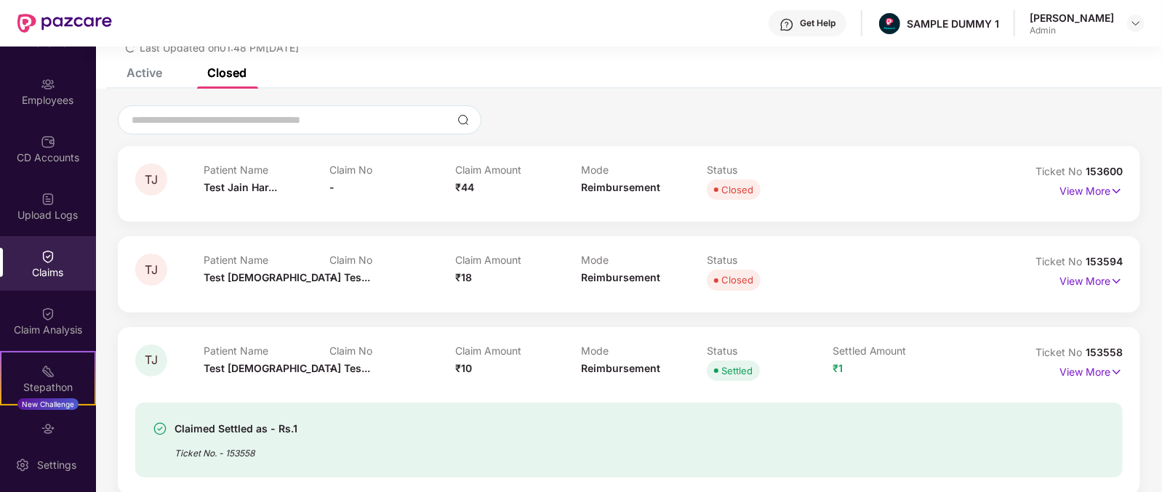
click at [471, 182] on span "₹44" at bounding box center [464, 187] width 19 height 12
click at [631, 182] on span "Reimbursement" at bounding box center [620, 187] width 79 height 12
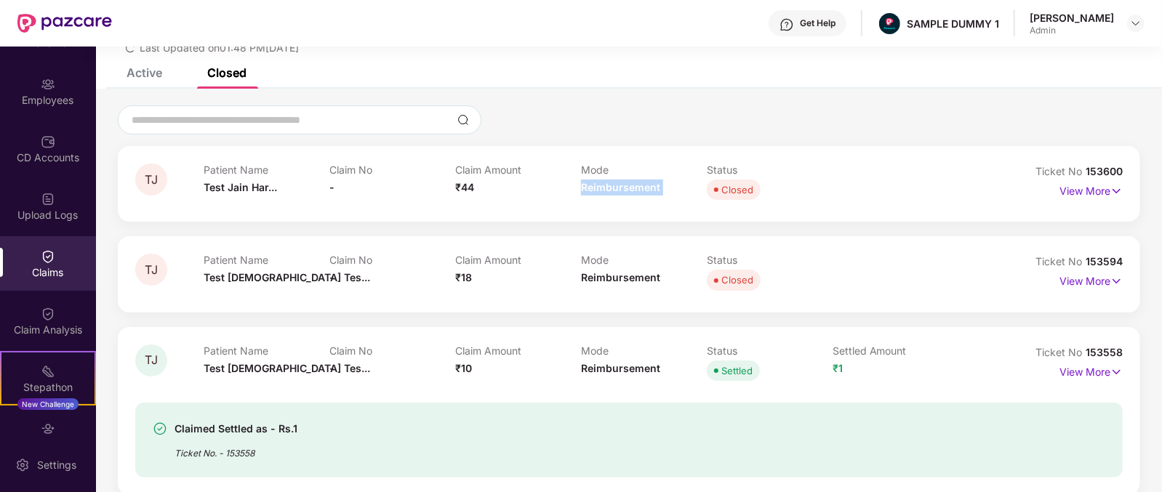
click at [631, 182] on span "Reimbursement" at bounding box center [620, 187] width 79 height 12
click at [1083, 193] on p "View More" at bounding box center [1091, 190] width 63 height 20
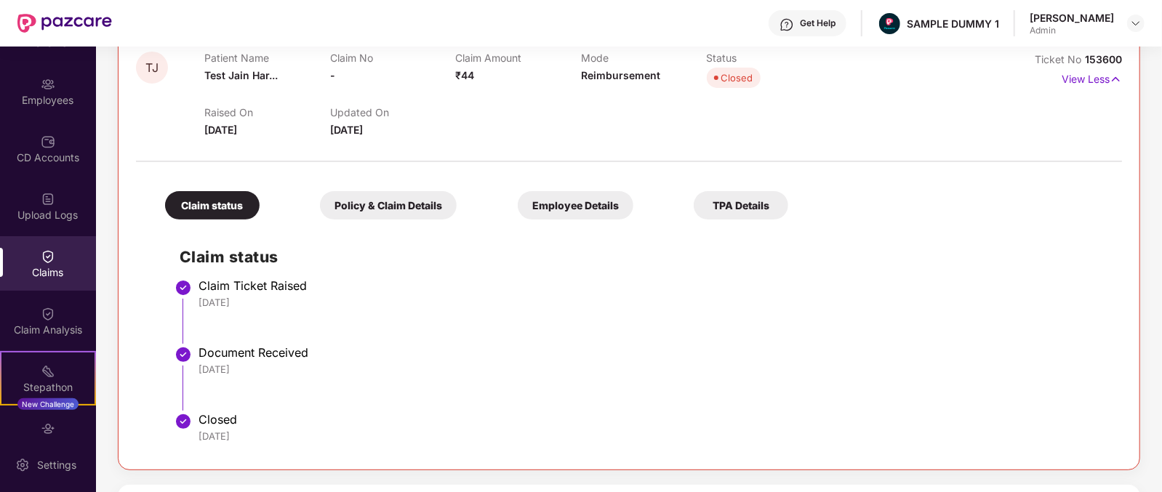
scroll to position [264, 0]
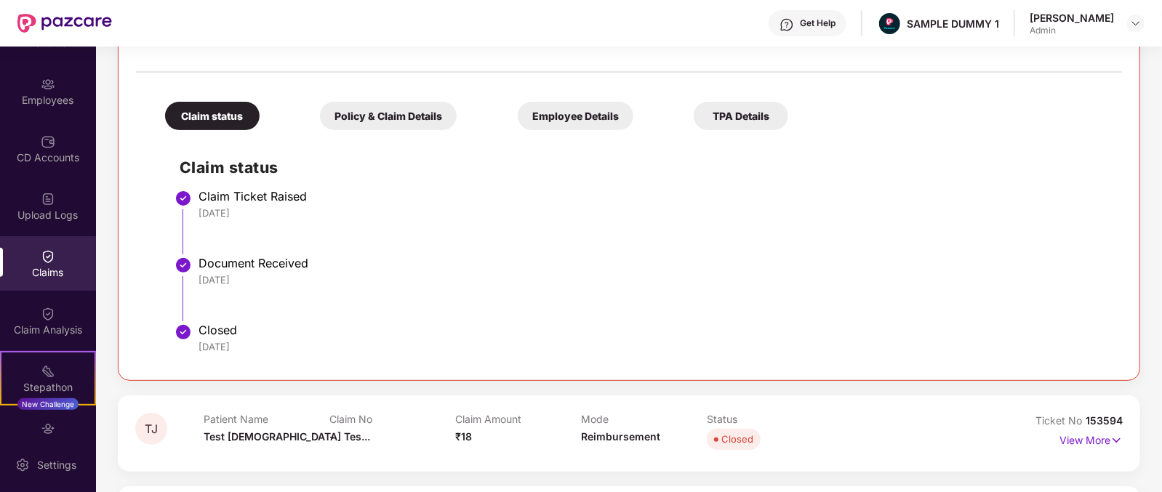
click at [363, 121] on div "Policy & Claim Details" at bounding box center [388, 116] width 137 height 28
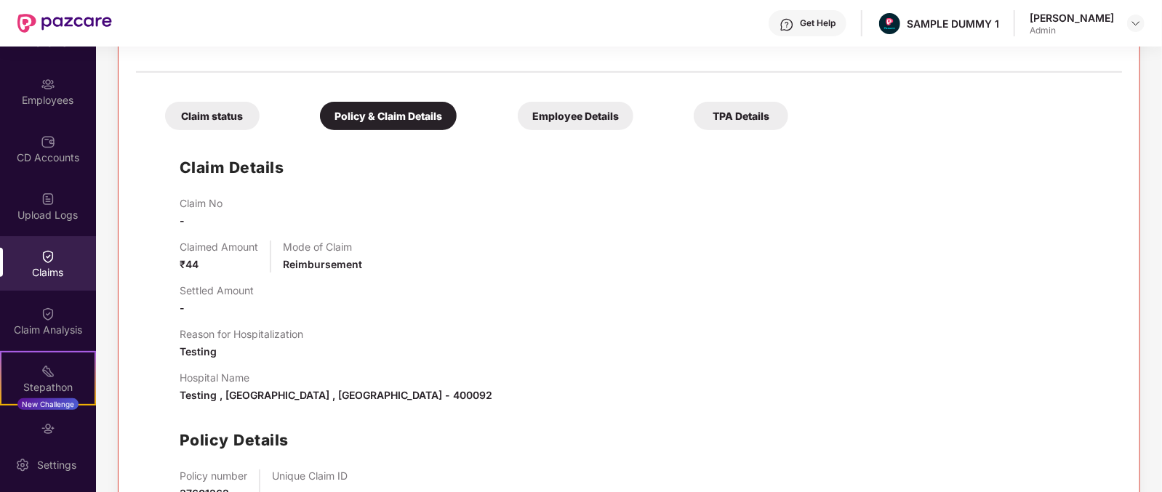
click at [518, 107] on div "Employee Details" at bounding box center [576, 116] width 116 height 28
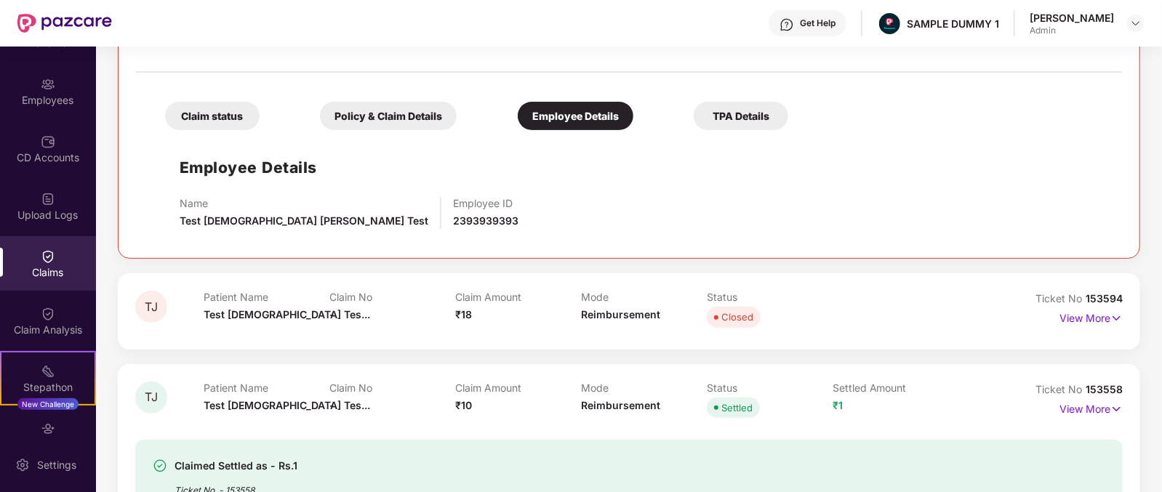
click at [694, 103] on div "TPA Details" at bounding box center [741, 116] width 95 height 28
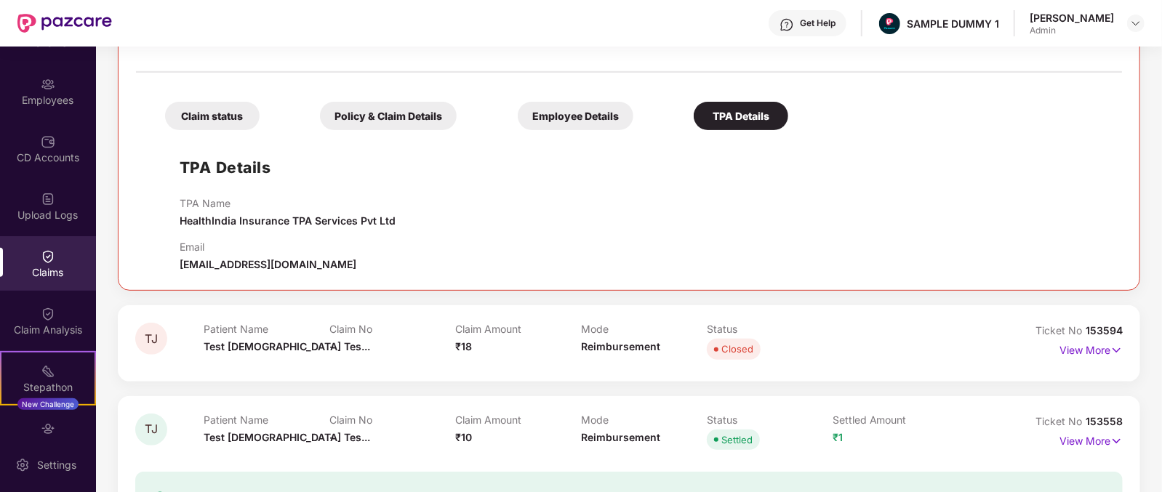
click at [229, 113] on div "Claim status" at bounding box center [212, 116] width 95 height 28
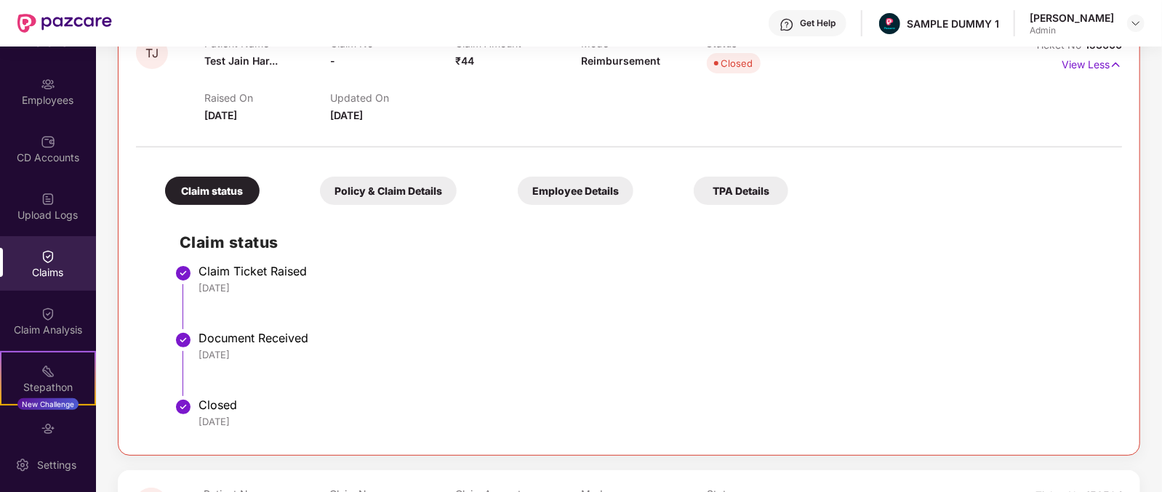
scroll to position [0, 0]
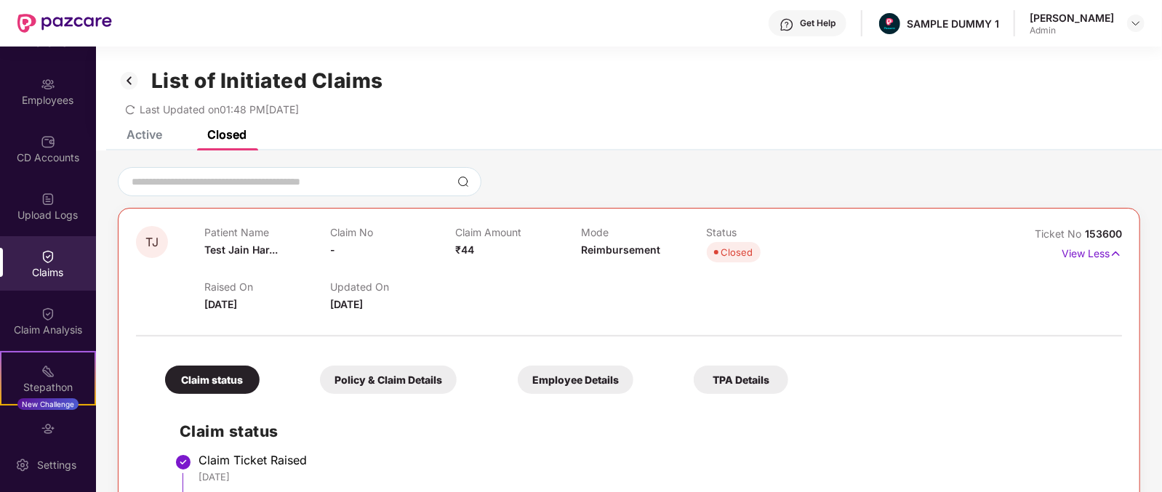
click at [836, 25] on div "Get Help" at bounding box center [818, 23] width 36 height 12
click at [604, 315] on div at bounding box center [629, 329] width 986 height 31
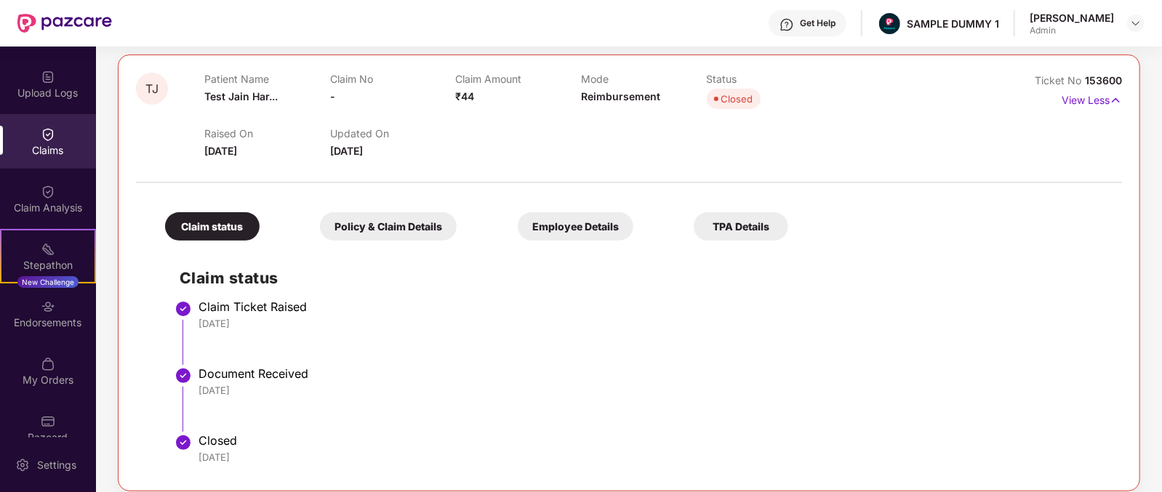
scroll to position [221, 0]
click at [50, 202] on div "Claim Analysis" at bounding box center [48, 206] width 96 height 15
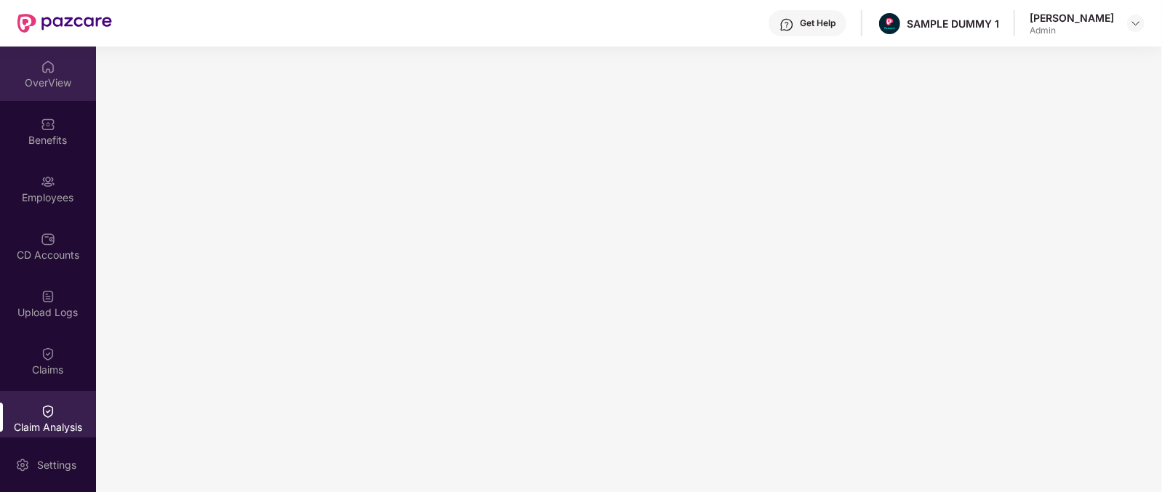
click at [36, 87] on div "OverView" at bounding box center [48, 83] width 96 height 15
